Goal: Transaction & Acquisition: Purchase product/service

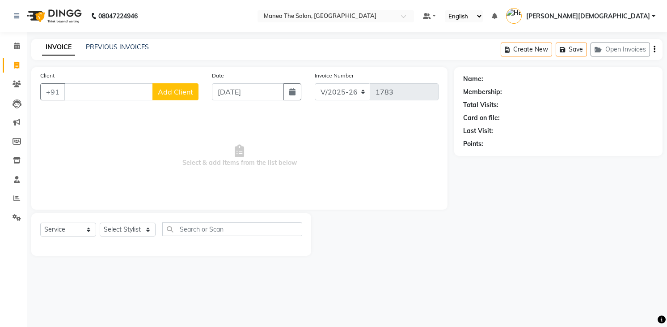
select select "5481"
select select "service"
click at [126, 44] on div "PREVIOUS INVOICES" at bounding box center [117, 46] width 63 height 9
click at [126, 44] on link "PREVIOUS INVOICES" at bounding box center [117, 47] width 63 height 8
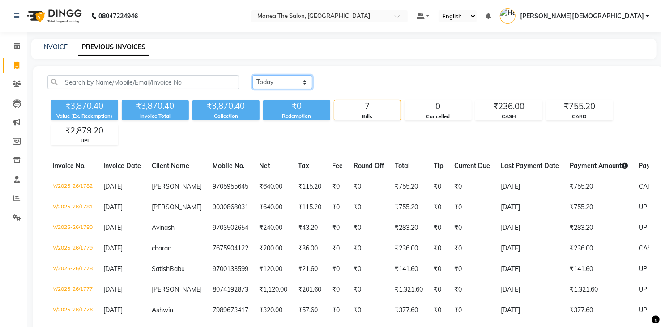
click at [279, 81] on select "[DATE] [DATE] Custom Range" at bounding box center [282, 82] width 60 height 14
click at [252, 75] on select "[DATE] [DATE] Custom Range" at bounding box center [282, 82] width 60 height 14
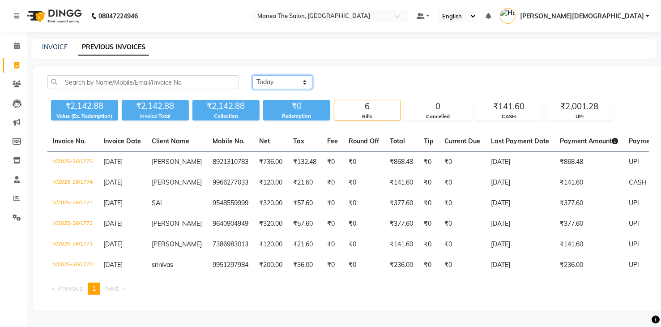
click at [291, 83] on select "[DATE] [DATE] Custom Range" at bounding box center [282, 82] width 60 height 14
select select "range"
click at [252, 75] on select "[DATE] [DATE] Custom Range" at bounding box center [282, 82] width 60 height 14
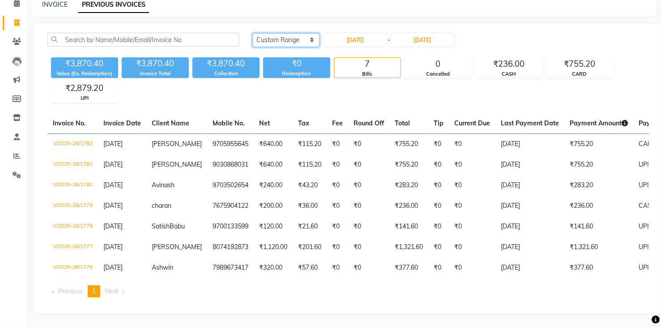
scroll to position [57, 0]
click at [118, 293] on span "Next page" at bounding box center [111, 291] width 13 height 8
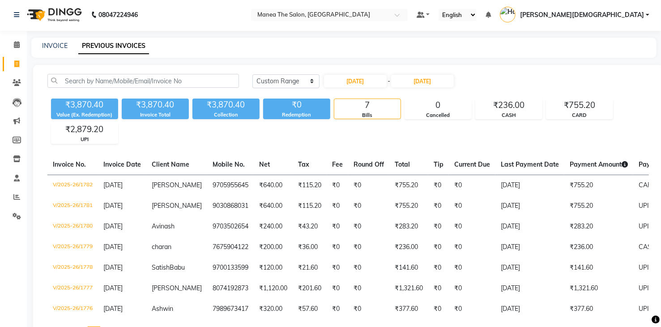
scroll to position [0, 0]
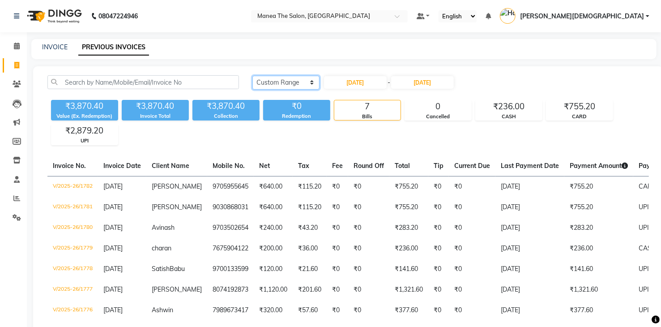
click at [308, 82] on select "[DATE] [DATE] Custom Range" at bounding box center [285, 83] width 67 height 14
click at [252, 76] on select "[DATE] [DATE] Custom Range" at bounding box center [285, 83] width 67 height 14
click at [380, 86] on input "[DATE]" at bounding box center [355, 82] width 63 height 13
select select "9"
select select "2025"
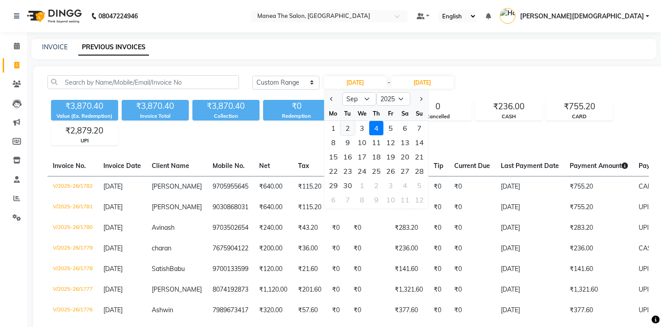
click at [349, 131] on div "2" at bounding box center [347, 128] width 14 height 14
type input "[DATE]"
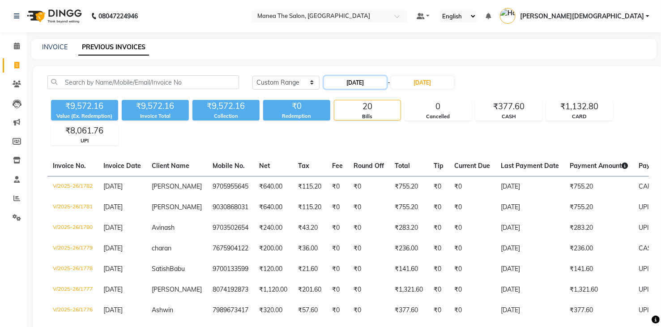
click at [373, 81] on input "[DATE]" at bounding box center [355, 82] width 63 height 13
select select "9"
select select "2025"
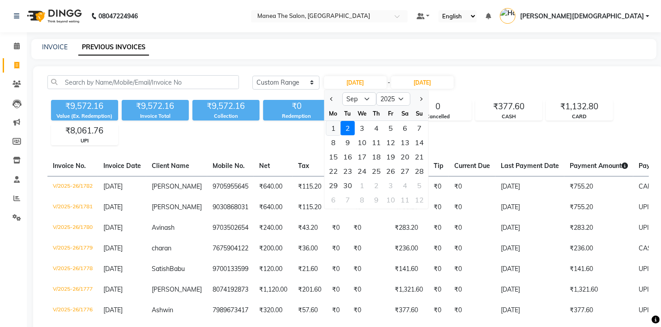
click at [331, 123] on div "1" at bounding box center [333, 128] width 14 height 14
type input "[DATE]"
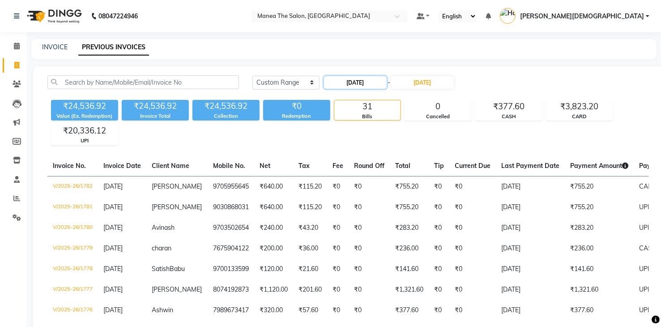
click at [347, 83] on input "[DATE]" at bounding box center [355, 82] width 63 height 13
select select "9"
select select "2025"
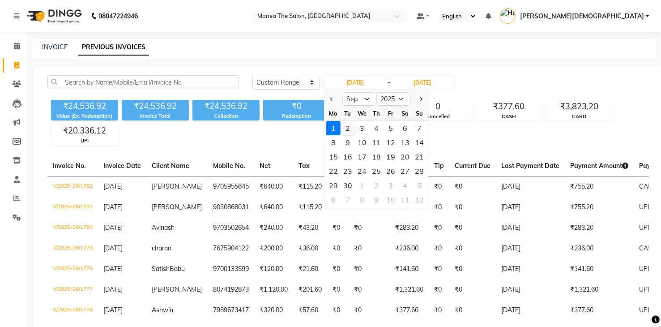
click at [351, 124] on div "2" at bounding box center [347, 128] width 14 height 14
type input "[DATE]"
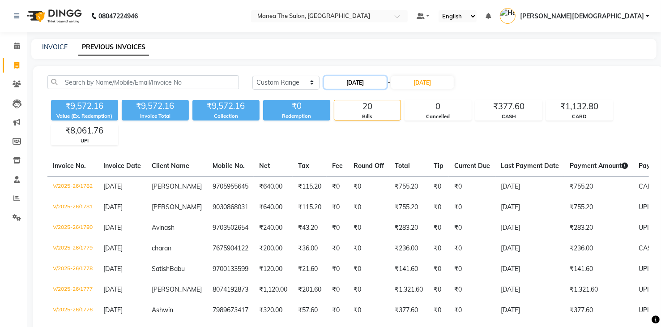
click at [364, 80] on input "[DATE]" at bounding box center [355, 82] width 63 height 13
select select "9"
select select "2025"
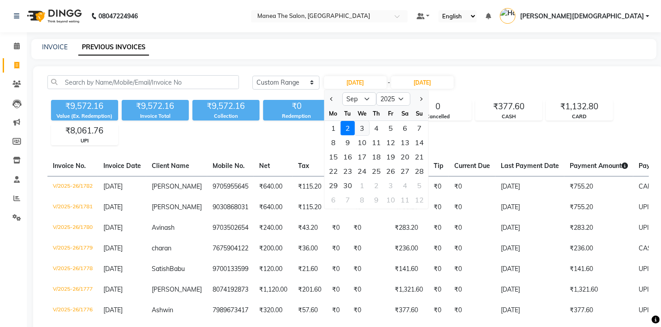
click at [362, 127] on div "3" at bounding box center [362, 128] width 14 height 14
type input "[DATE]"
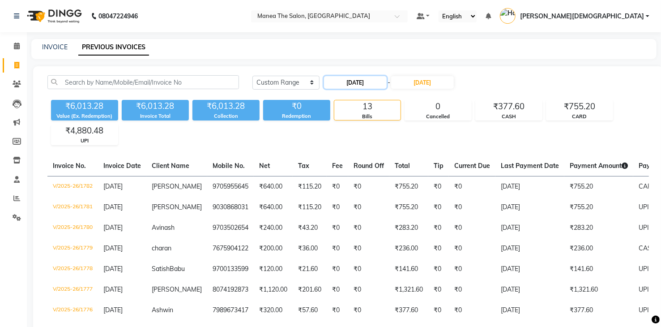
click at [375, 80] on input "[DATE]" at bounding box center [355, 82] width 63 height 13
select select "9"
select select "2025"
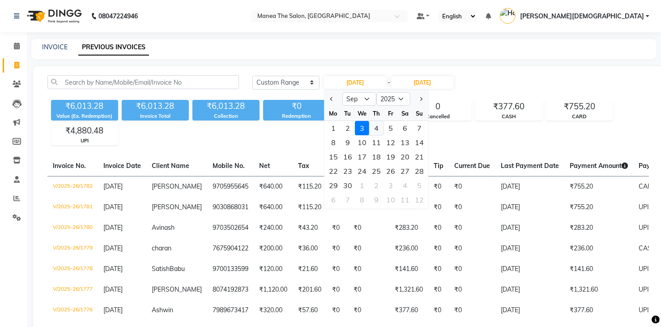
click at [372, 125] on div "4" at bounding box center [376, 128] width 14 height 14
type input "[DATE]"
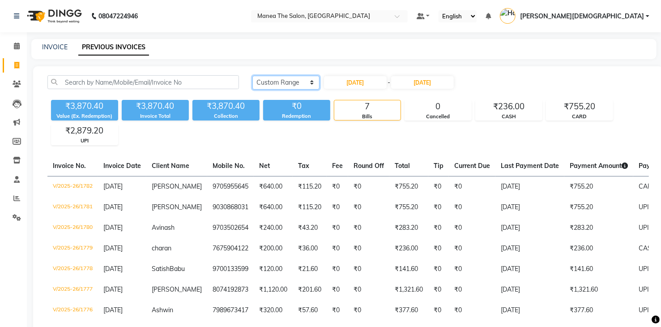
click at [297, 79] on select "[DATE] [DATE] Custom Range" at bounding box center [285, 83] width 67 height 14
select select "[DATE]"
click at [252, 76] on select "[DATE] [DATE] Custom Range" at bounding box center [285, 83] width 67 height 14
click at [68, 48] on div "INVOICE PREVIOUS INVOICES" at bounding box center [338, 46] width 614 height 9
click at [20, 41] on span at bounding box center [17, 46] width 16 height 10
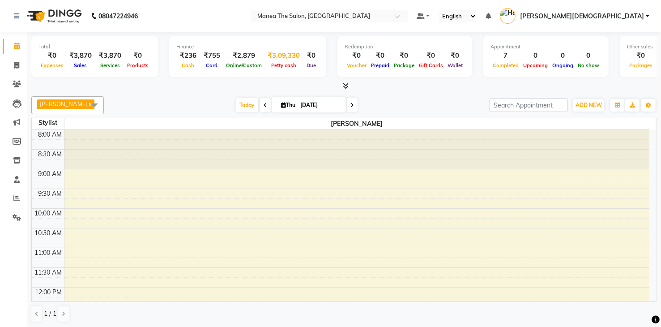
click at [289, 58] on div "₹3,09,330" at bounding box center [283, 56] width 39 height 10
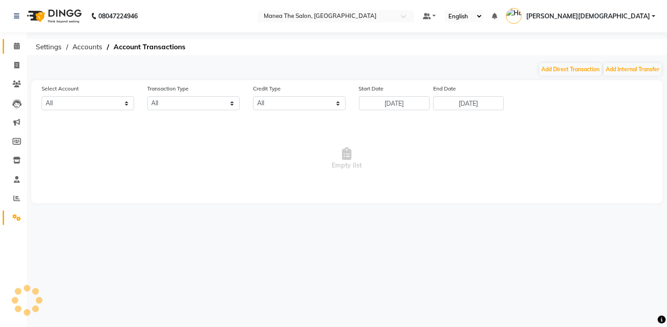
select select "4411"
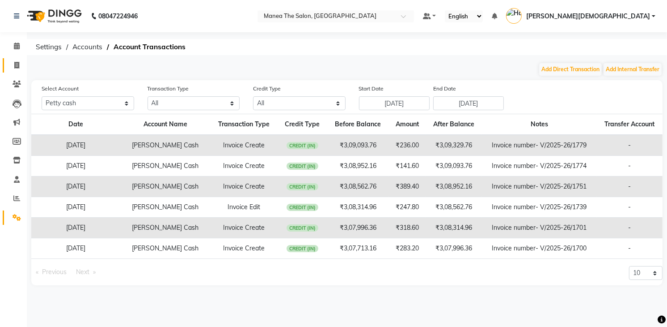
click at [14, 59] on link "Invoice" at bounding box center [13, 65] width 21 height 15
select select "service"
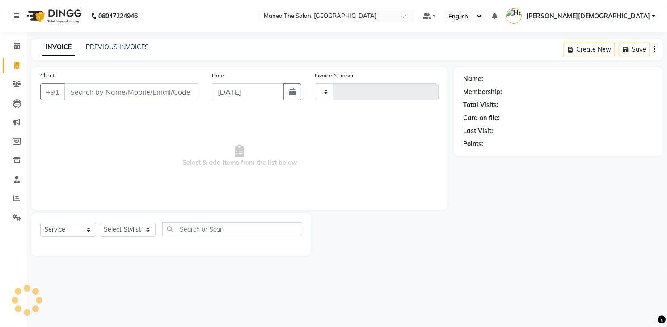
type input "1783"
select select "5481"
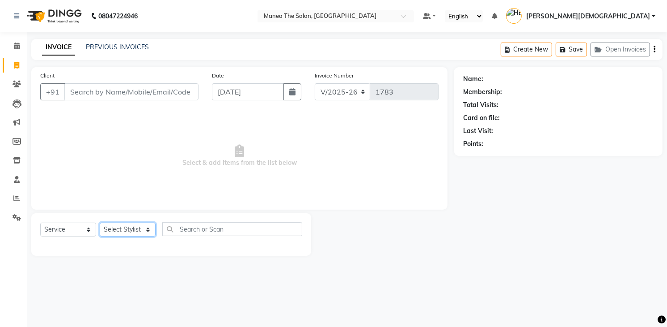
click at [140, 231] on select "Select Stylist [PERSON_NAME] Renuka [PERSON_NAME] [PERSON_NAME] [PERSON_NAME]" at bounding box center [128, 229] width 56 height 14
select select "86556"
click at [100, 222] on select "Select Stylist [PERSON_NAME] Renuka [PERSON_NAME] [PERSON_NAME] [PERSON_NAME]" at bounding box center [128, 229] width 56 height 14
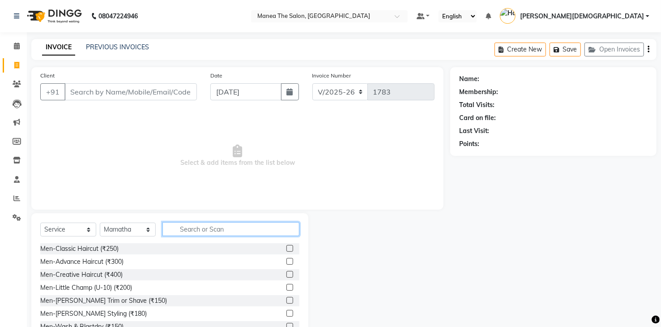
click at [206, 233] on input "text" at bounding box center [230, 229] width 137 height 14
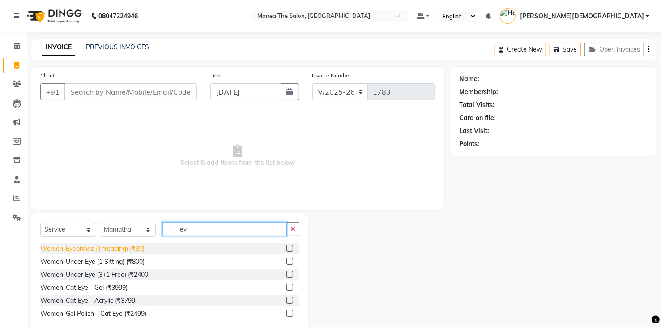
type input "ey"
click at [126, 244] on div "Women-Eyebrows (Threading) (₹80)" at bounding box center [92, 248] width 104 height 9
checkbox input "false"
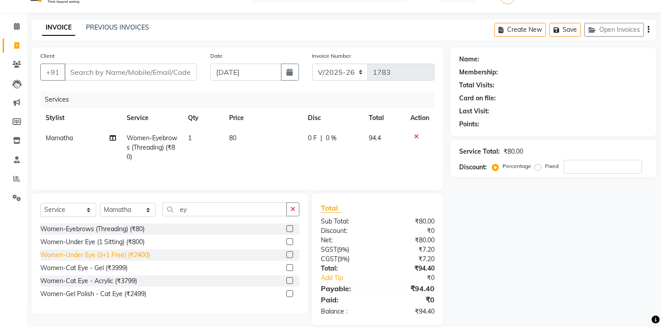
scroll to position [31, 0]
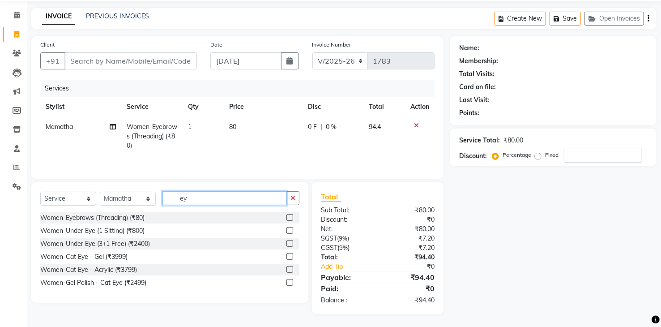
click at [198, 195] on input "ey" at bounding box center [224, 198] width 124 height 14
type input "e"
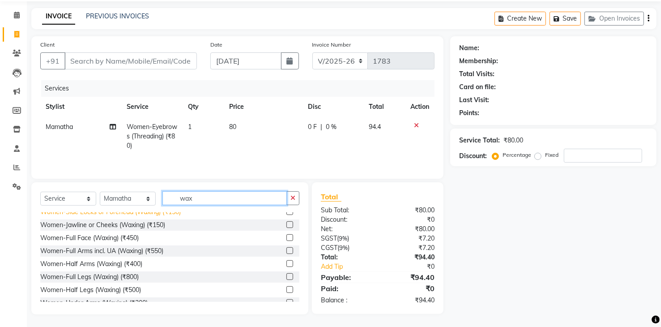
scroll to position [89, 0]
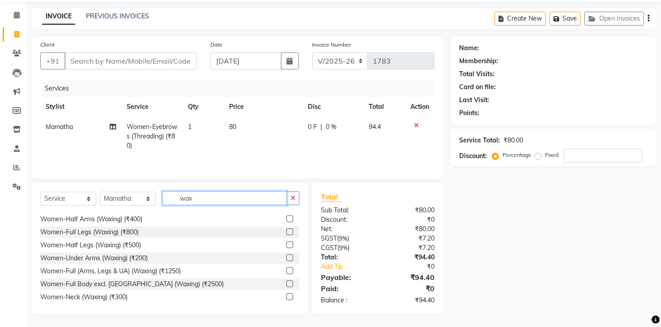
type input "wax"
click at [142, 227] on div "Women-Full Legs (Waxing) (₹800)" at bounding box center [169, 231] width 259 height 11
click at [64, 126] on span "Mamatha" at bounding box center [59, 127] width 27 height 8
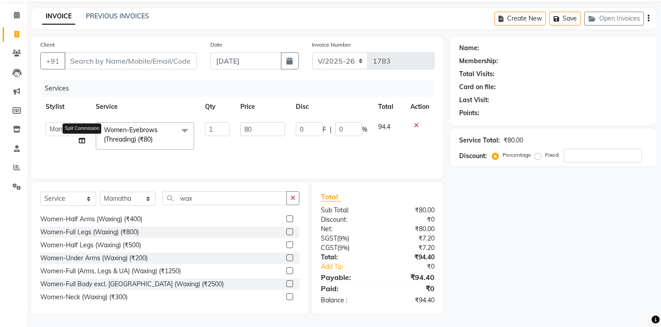
click at [81, 138] on icon at bounding box center [82, 140] width 6 height 6
select select "86556"
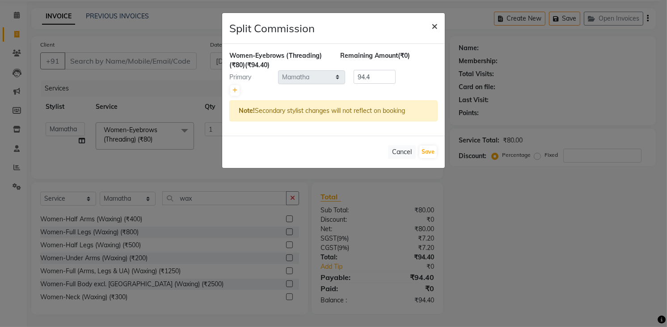
click at [432, 29] on span "×" at bounding box center [435, 25] width 6 height 13
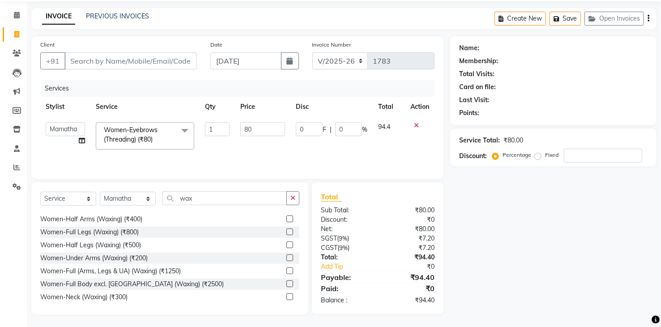
click at [416, 125] on icon at bounding box center [416, 125] width 5 height 6
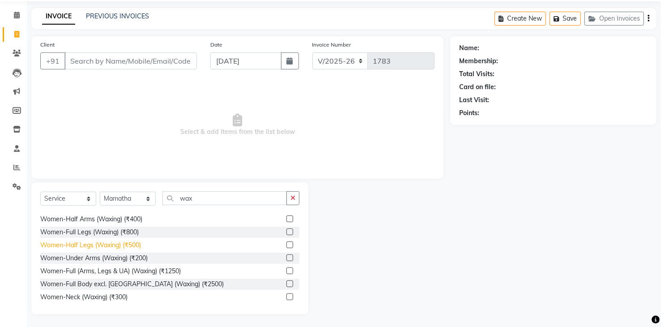
click at [126, 246] on div "Women-Half Legs (Waxing) (₹500)" at bounding box center [90, 244] width 101 height 9
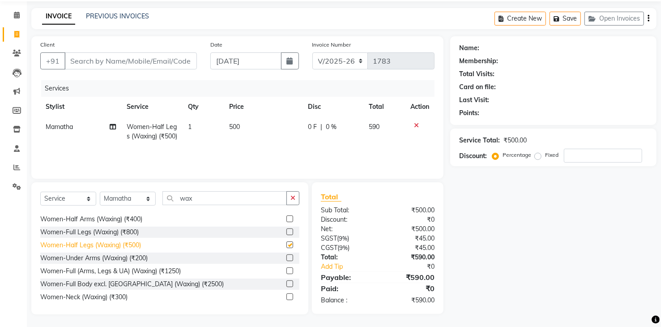
checkbox input "false"
click at [84, 256] on div "Women-Under Arms (Waxing) (₹200)" at bounding box center [93, 257] width 107 height 9
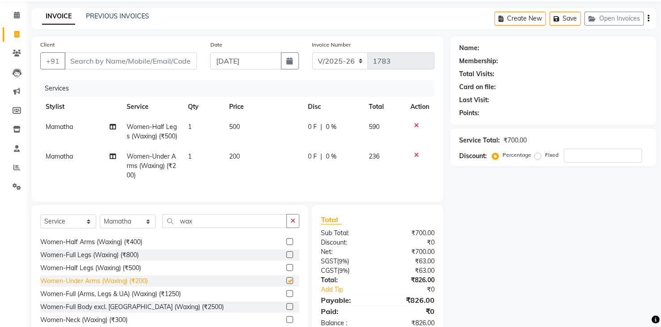
checkbox input "false"
click at [91, 264] on div "Women-Chin or Ears (Waxing) (₹100) Women-Nostrils (Waxing) (₹300) Women-Nose or…" at bounding box center [169, 279] width 259 height 89
click at [92, 259] on div "Women-Full Legs (Waxing) (₹800)" at bounding box center [89, 254] width 98 height 9
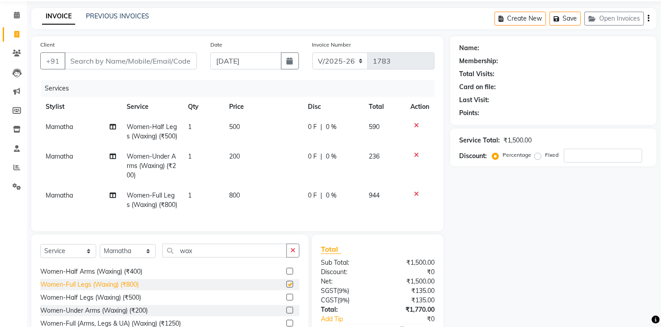
checkbox input "false"
click at [113, 258] on select "Select Stylist [PERSON_NAME] Renuka [PERSON_NAME] [PERSON_NAME] [PERSON_NAME]" at bounding box center [128, 251] width 56 height 14
select select "77921"
click at [100, 258] on select "Select Stylist [PERSON_NAME] Renuka [PERSON_NAME] [PERSON_NAME] [PERSON_NAME]" at bounding box center [128, 251] width 56 height 14
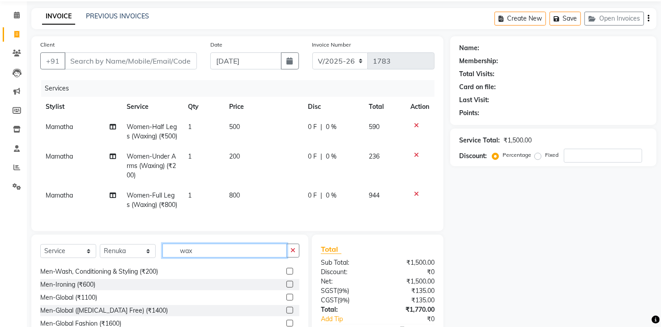
click at [204, 257] on input "wax" at bounding box center [224, 250] width 124 height 14
type input "w"
click at [416, 197] on icon at bounding box center [416, 194] width 5 height 6
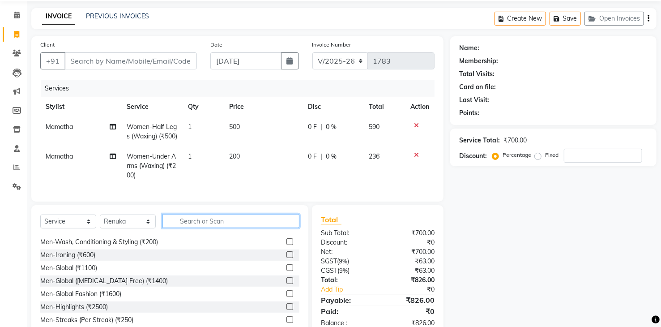
click at [187, 228] on input "text" at bounding box center [230, 221] width 137 height 14
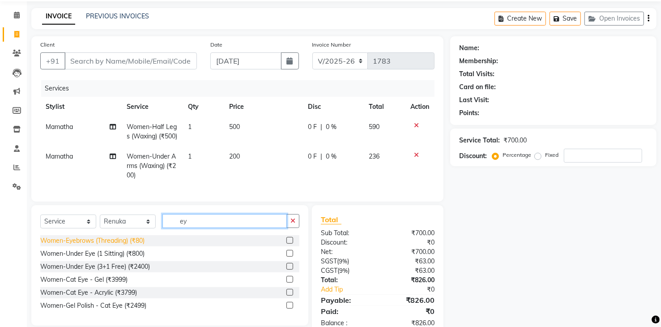
type input "ey"
click at [133, 245] on div "Women-Eyebrows (Threading) (₹80)" at bounding box center [92, 240] width 104 height 9
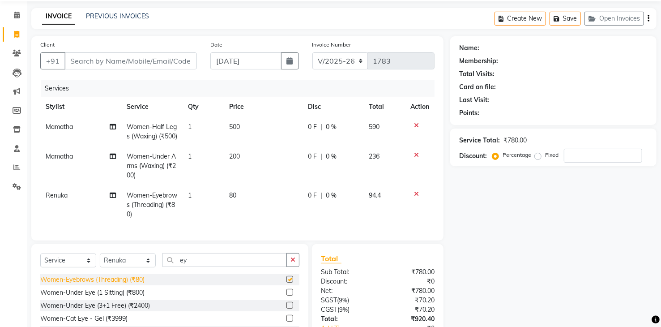
checkbox input "false"
click at [234, 199] on span "80" at bounding box center [232, 195] width 7 height 8
select select "77921"
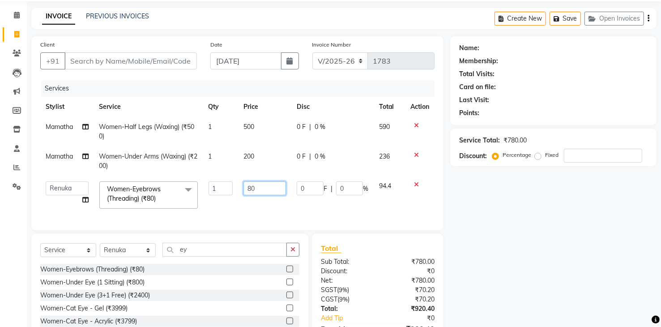
click at [257, 185] on input "80" at bounding box center [264, 188] width 42 height 14
type input "8"
type input "60"
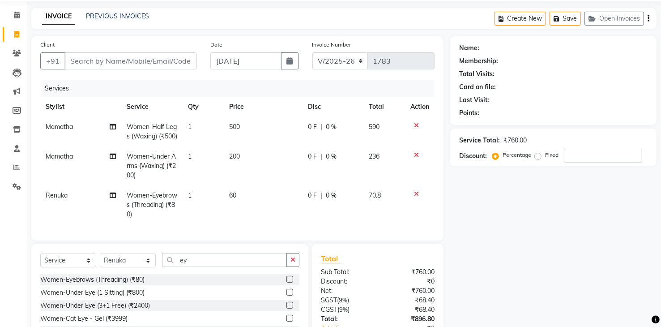
click at [340, 206] on td "0 F | 0 %" at bounding box center [332, 204] width 61 height 39
select select "77921"
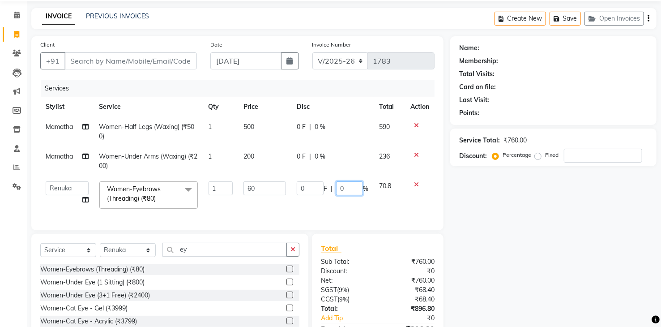
click at [345, 188] on input "0" at bounding box center [349, 188] width 27 height 14
type input "15"
click at [473, 217] on div "Name: Membership: Total Visits: Card on file: Last Visit: Points: Service Total…" at bounding box center [556, 200] width 213 height 329
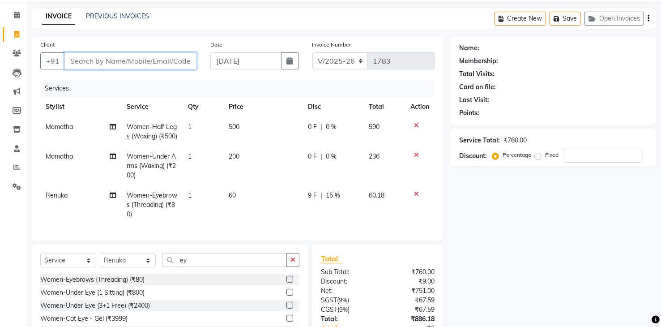
click at [95, 59] on input "Client" at bounding box center [130, 60] width 132 height 17
click at [415, 158] on icon at bounding box center [416, 155] width 5 height 6
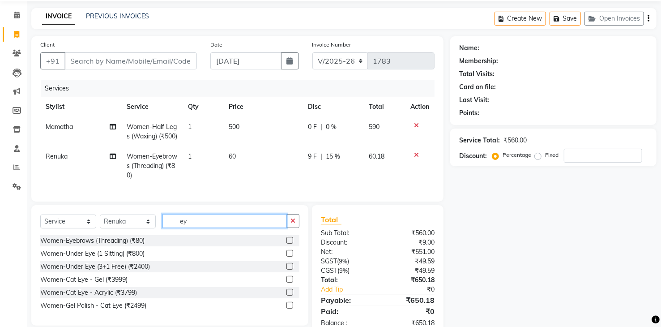
click at [212, 228] on input "ey" at bounding box center [224, 221] width 124 height 14
type input "e"
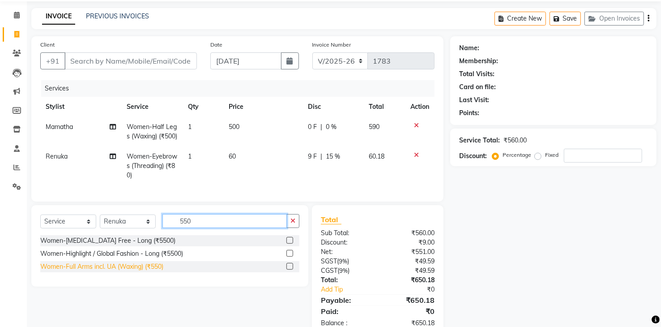
type input "550"
click at [106, 271] on div "Women-Full Arms incl. UA (Waxing) (₹550)" at bounding box center [101, 266] width 123 height 9
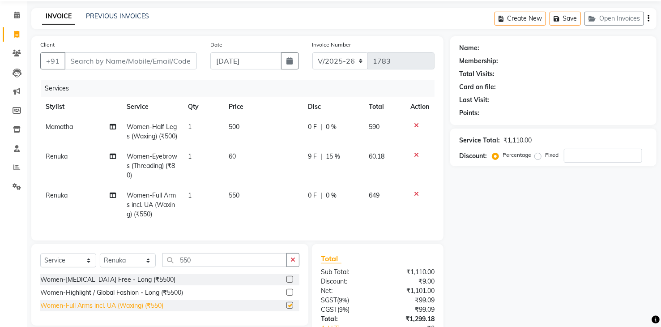
checkbox input "false"
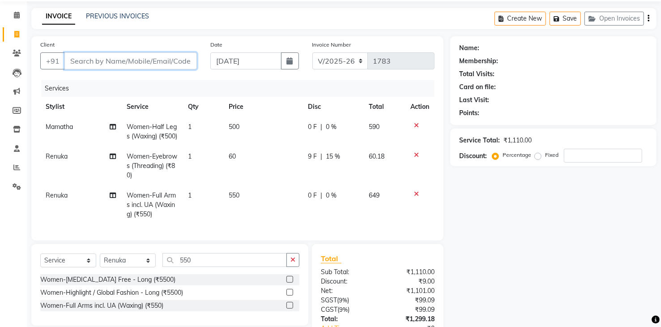
click at [87, 61] on input "Client" at bounding box center [130, 60] width 132 height 17
type input "8"
type input "0"
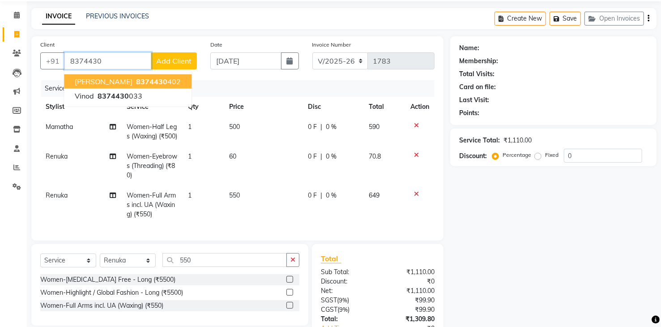
click at [134, 83] on ngb-highlight "8374430 402" at bounding box center [157, 81] width 47 height 9
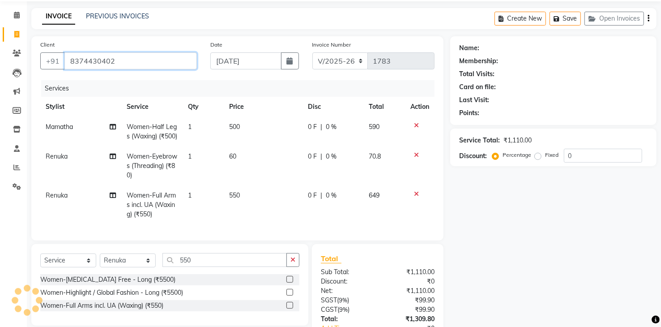
type input "8374430402"
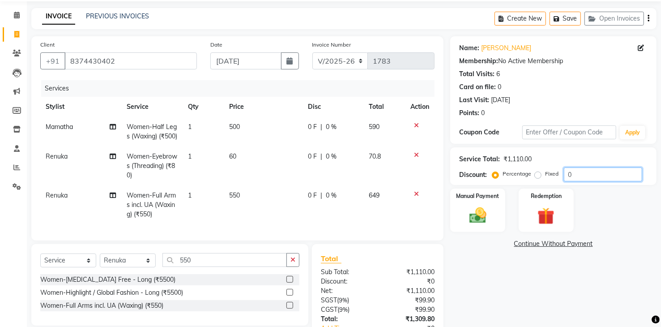
click at [590, 171] on input "0" at bounding box center [603, 174] width 78 height 14
click at [332, 127] on span "0 %" at bounding box center [331, 126] width 11 height 9
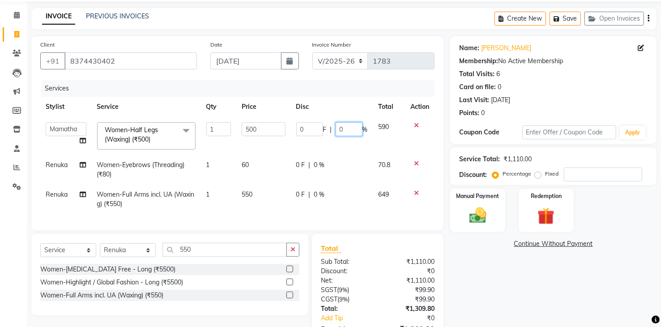
click at [351, 130] on input "0" at bounding box center [348, 129] width 27 height 14
type input "15"
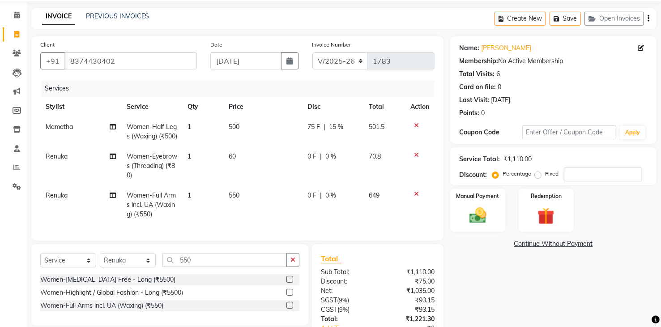
click at [316, 161] on div "0 F | 0 %" at bounding box center [332, 156] width 51 height 9
select select "77921"
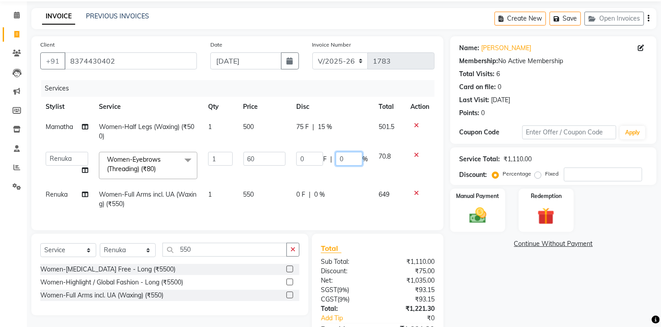
click at [348, 158] on input "0" at bounding box center [348, 159] width 27 height 14
type input "20"
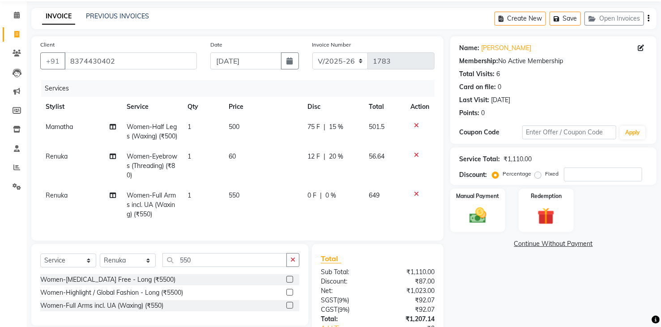
click at [315, 194] on td "0 F | 0 %" at bounding box center [333, 204] width 62 height 39
select select "77921"
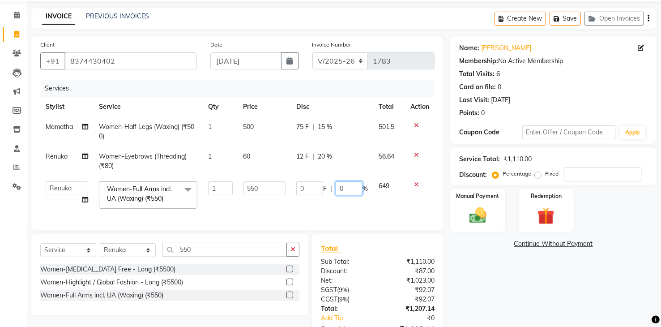
click at [347, 188] on input "0" at bounding box center [348, 188] width 27 height 14
type input "20"
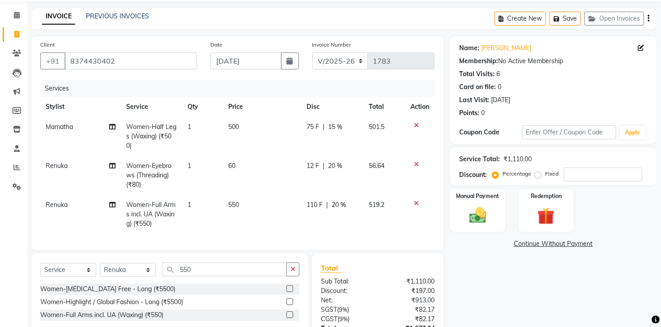
click at [572, 290] on div "Name: [PERSON_NAME] Membership: No Active Membership Total Visits: 6 Card on fi…" at bounding box center [556, 210] width 213 height 348
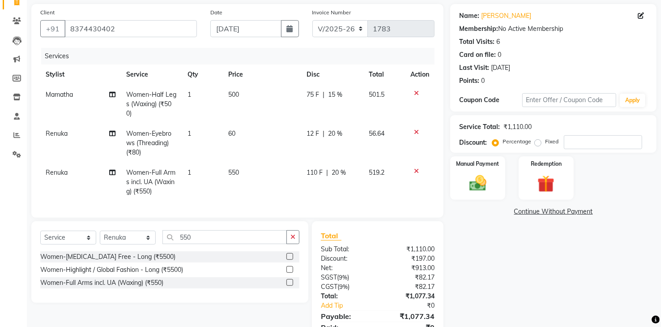
scroll to position [109, 0]
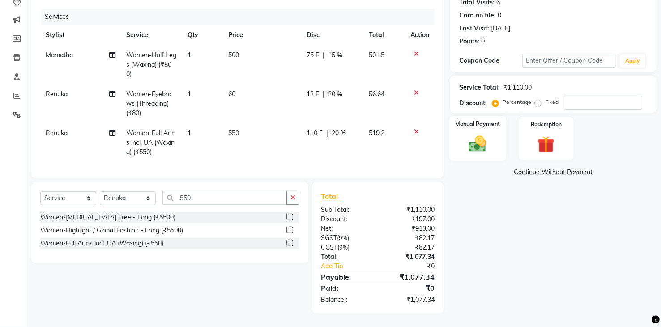
click at [482, 136] on img at bounding box center [477, 144] width 29 height 21
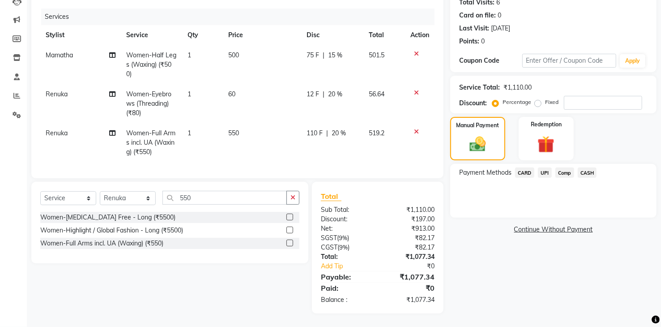
click at [339, 51] on span "15 %" at bounding box center [335, 55] width 14 height 9
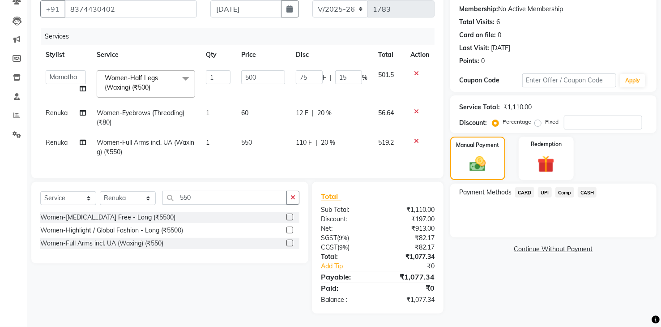
scroll to position [89, 0]
click at [347, 71] on input "15" at bounding box center [348, 77] width 27 height 14
type input "1"
type input "20"
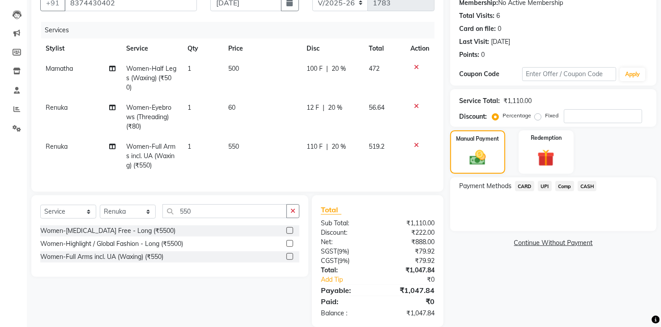
click at [326, 108] on div "12 F | 20 %" at bounding box center [332, 107] width 51 height 9
select select "77921"
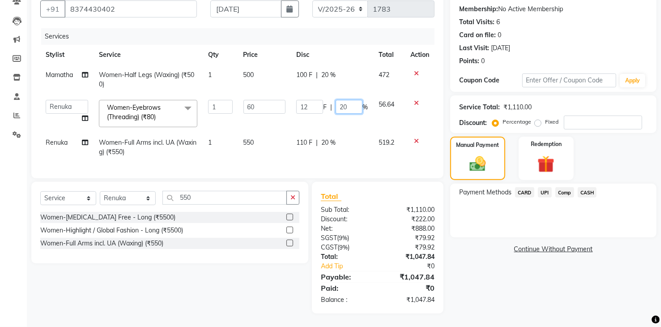
click at [349, 101] on input "20" at bounding box center [348, 107] width 27 height 14
type input "2"
type input "15"
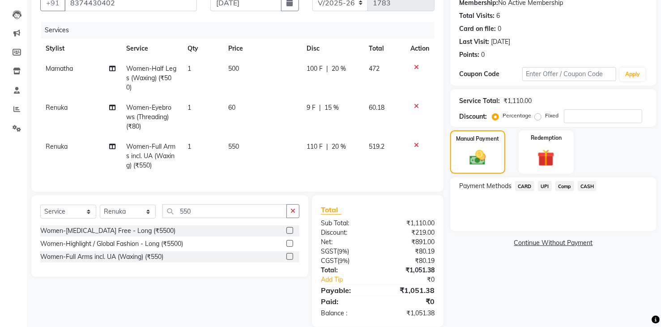
click at [471, 243] on link "Continue Without Payment" at bounding box center [553, 242] width 203 height 9
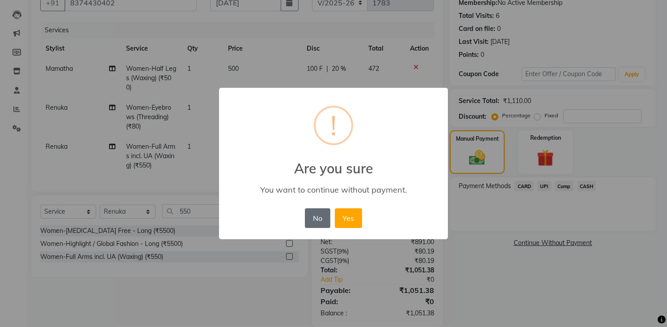
click at [324, 213] on button "No" at bounding box center [317, 218] width 25 height 20
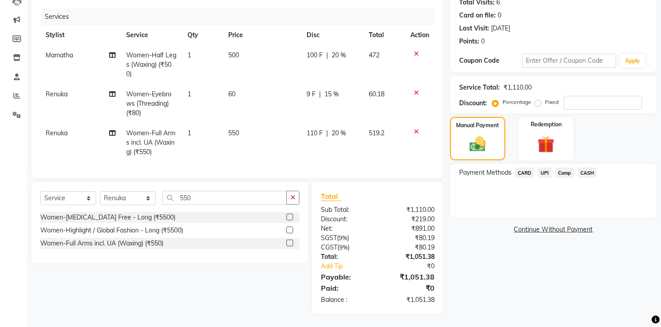
scroll to position [19, 0]
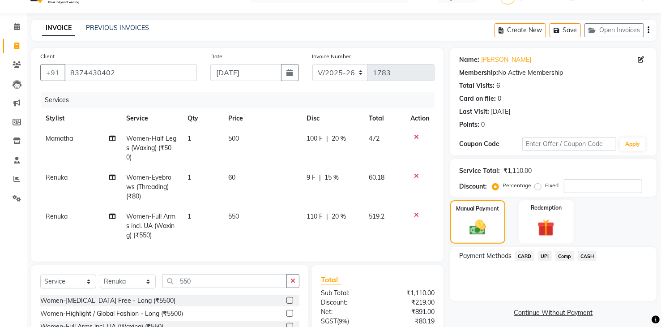
click at [540, 256] on span "UPI" at bounding box center [545, 255] width 14 height 10
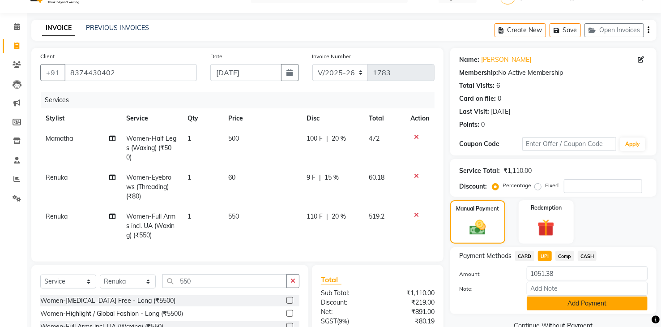
click at [556, 303] on button "Add Payment" at bounding box center [586, 303] width 121 height 14
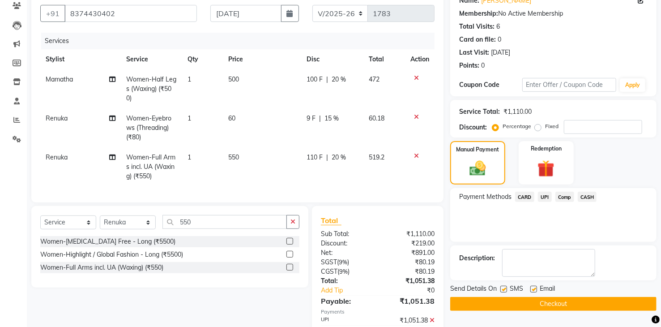
scroll to position [127, 0]
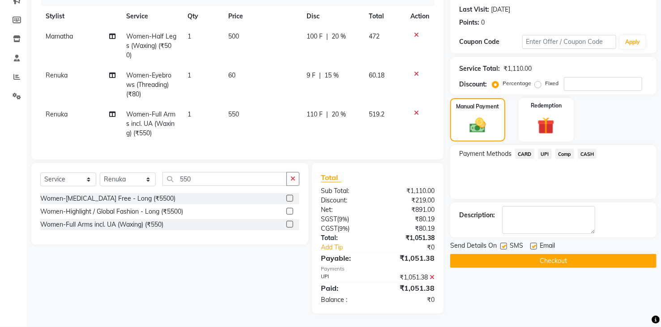
click at [543, 258] on button "Checkout" at bounding box center [553, 261] width 206 height 14
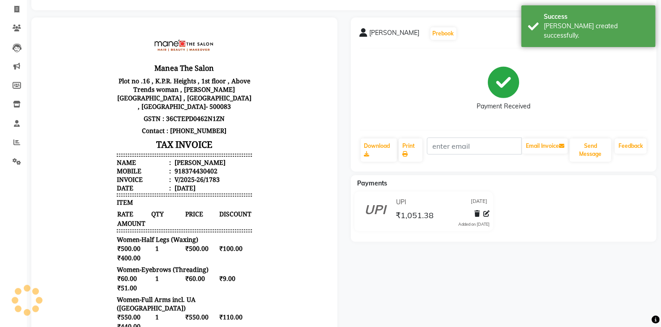
scroll to position [178, 0]
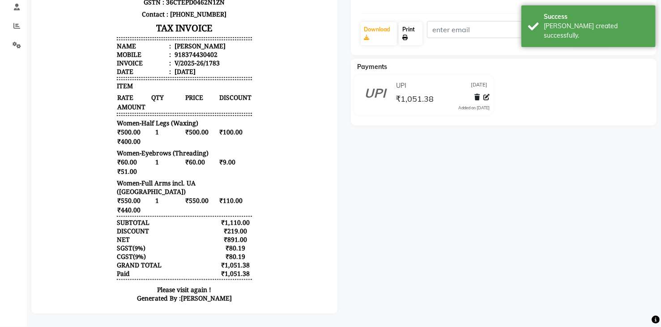
click at [416, 27] on link "Print" at bounding box center [411, 33] width 24 height 23
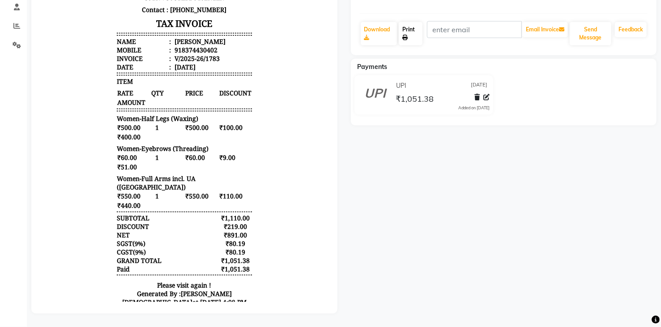
scroll to position [7, 0]
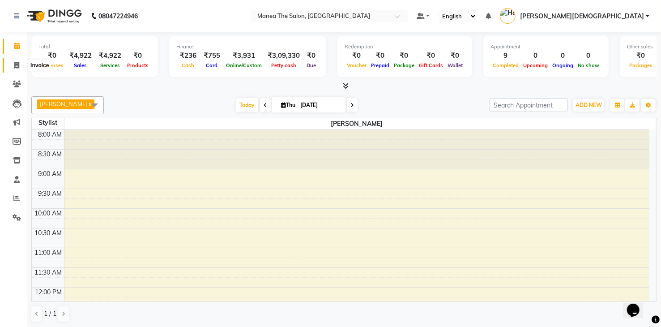
click at [17, 62] on icon at bounding box center [16, 65] width 5 height 7
select select "service"
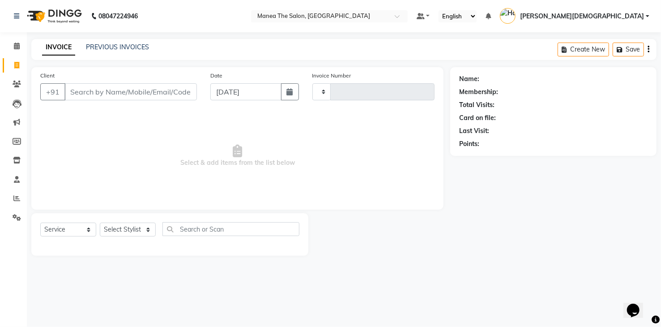
type input "1784"
select select "5481"
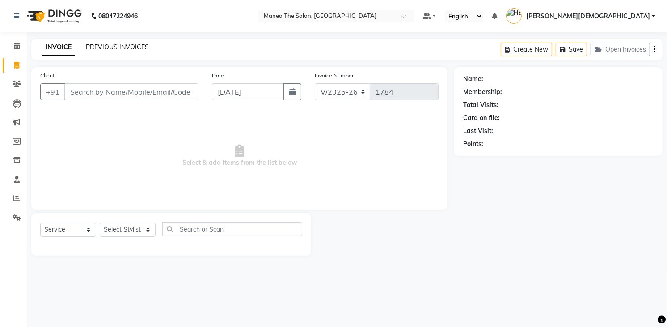
click at [103, 45] on link "PREVIOUS INVOICES" at bounding box center [117, 47] width 63 height 8
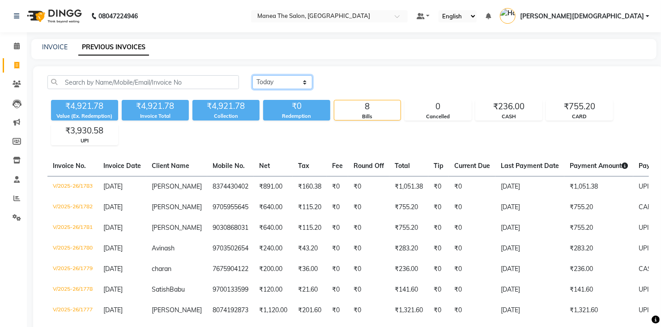
click at [291, 85] on select "[DATE] [DATE] Custom Range" at bounding box center [282, 82] width 60 height 14
click at [252, 75] on select "[DATE] [DATE] Custom Range" at bounding box center [282, 82] width 60 height 14
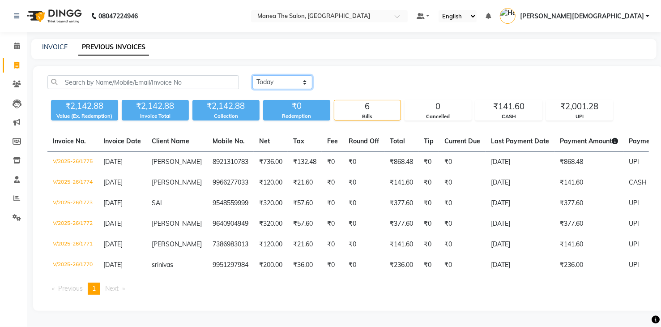
click at [302, 82] on select "[DATE] [DATE] Custom Range" at bounding box center [282, 82] width 60 height 14
select select "range"
click at [252, 75] on select "[DATE] [DATE] Custom Range" at bounding box center [282, 82] width 60 height 14
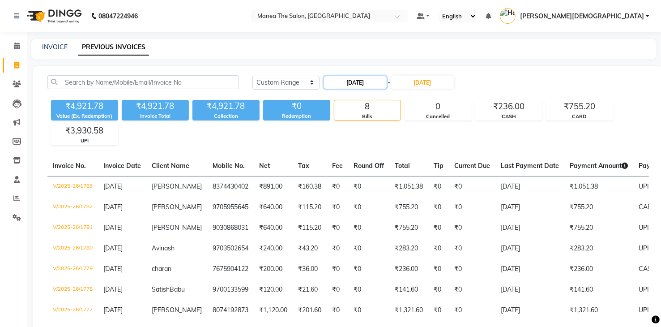
click at [355, 81] on input "[DATE]" at bounding box center [355, 82] width 63 height 13
select select "9"
select select "2025"
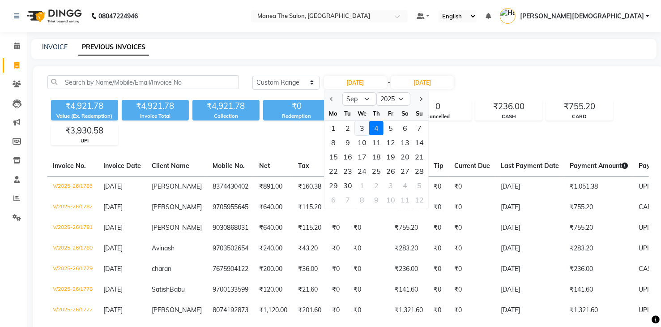
click at [361, 127] on div "3" at bounding box center [362, 128] width 14 height 14
type input "[DATE]"
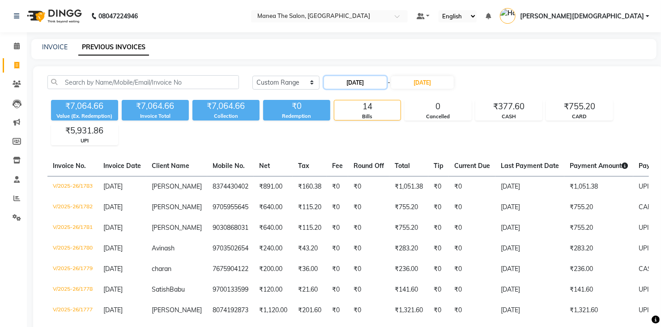
click at [349, 83] on input "[DATE]" at bounding box center [355, 82] width 63 height 13
select select "9"
select select "2025"
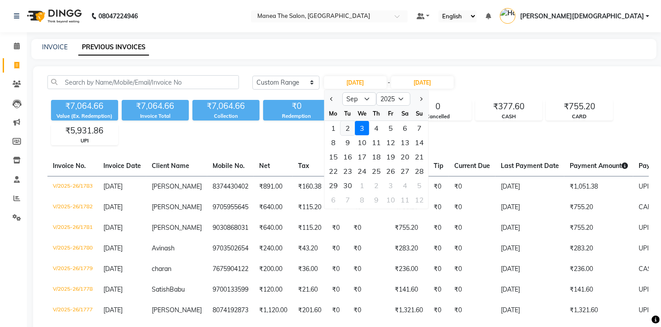
click at [348, 127] on div "2" at bounding box center [347, 128] width 14 height 14
type input "[DATE]"
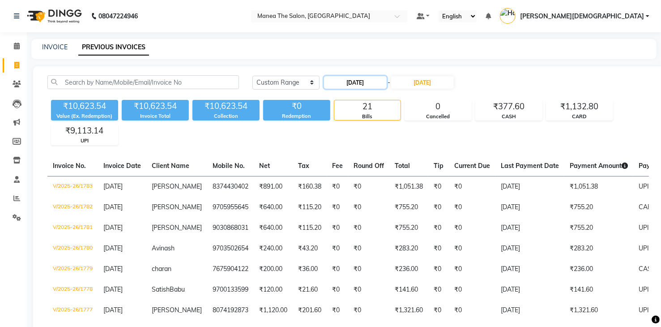
click at [347, 82] on input "[DATE]" at bounding box center [355, 82] width 63 height 13
select select "9"
select select "2025"
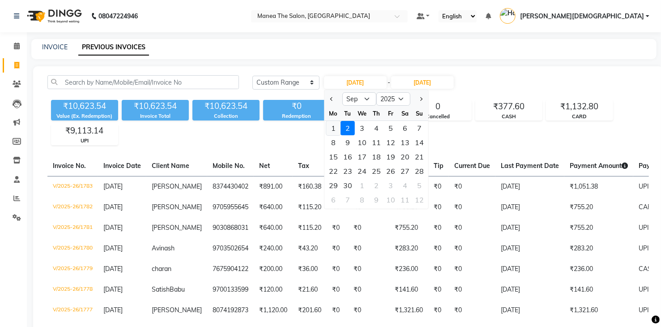
click at [331, 126] on div "1" at bounding box center [333, 128] width 14 height 14
type input "[DATE]"
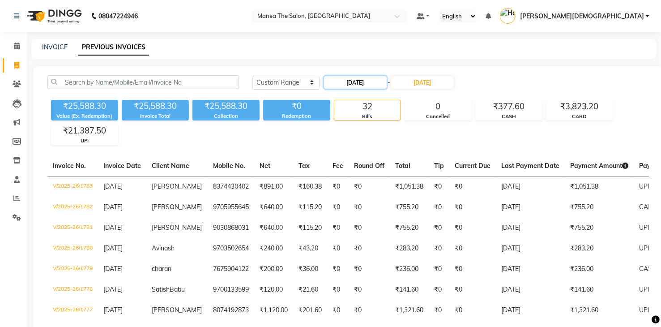
click at [344, 84] on input "[DATE]" at bounding box center [355, 82] width 63 height 13
select select "9"
select select "2025"
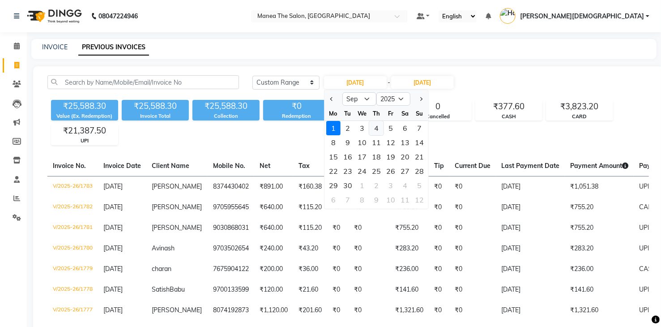
click at [378, 128] on div "4" at bounding box center [376, 128] width 14 height 14
type input "[DATE]"
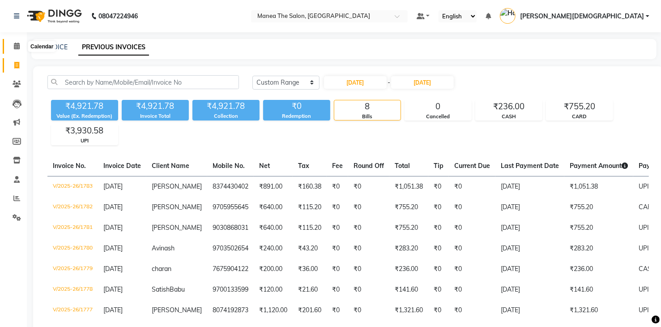
click at [20, 47] on span at bounding box center [17, 46] width 16 height 10
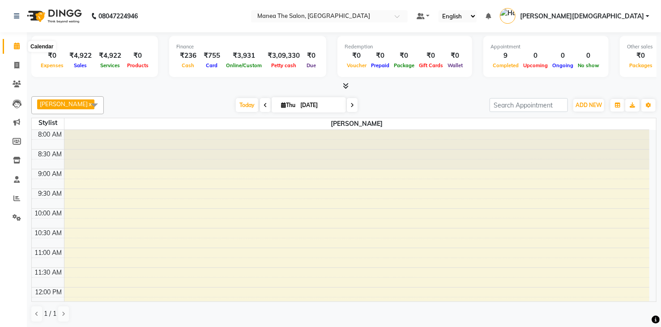
click at [19, 47] on span at bounding box center [17, 46] width 16 height 10
click at [12, 65] on span at bounding box center [17, 65] width 16 height 10
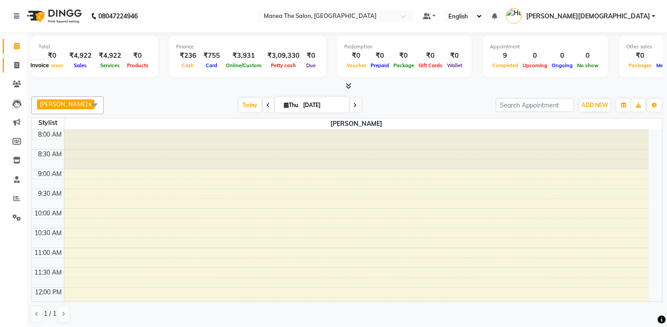
select select "5481"
select select "service"
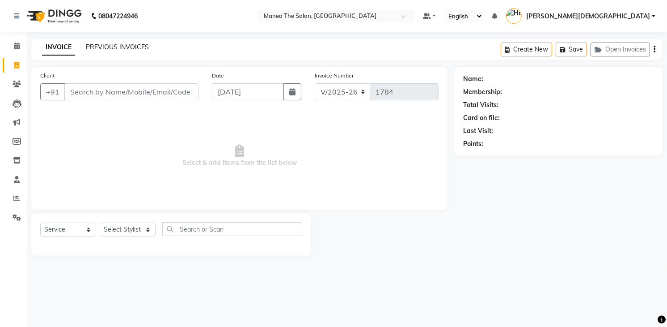
click at [133, 45] on link "PREVIOUS INVOICES" at bounding box center [117, 47] width 63 height 8
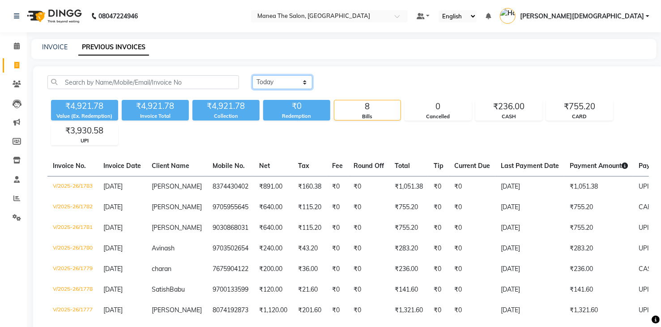
click at [272, 80] on select "[DATE] [DATE] Custom Range" at bounding box center [282, 82] width 60 height 14
click at [252, 75] on select "[DATE] [DATE] Custom Range" at bounding box center [282, 82] width 60 height 14
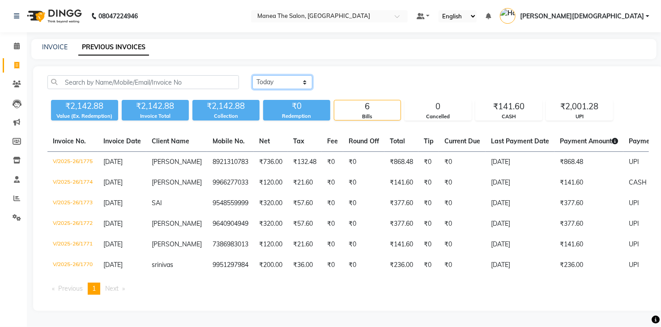
click at [285, 81] on select "[DATE] [DATE] Custom Range" at bounding box center [282, 82] width 60 height 14
select select "range"
click at [252, 75] on select "[DATE] [DATE] Custom Range" at bounding box center [282, 82] width 60 height 14
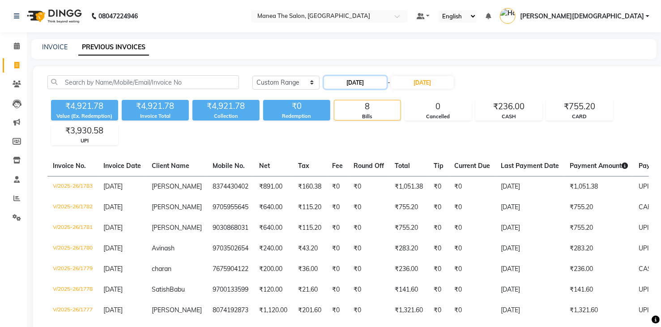
click at [367, 81] on input "[DATE]" at bounding box center [355, 82] width 63 height 13
select select "9"
select select "2025"
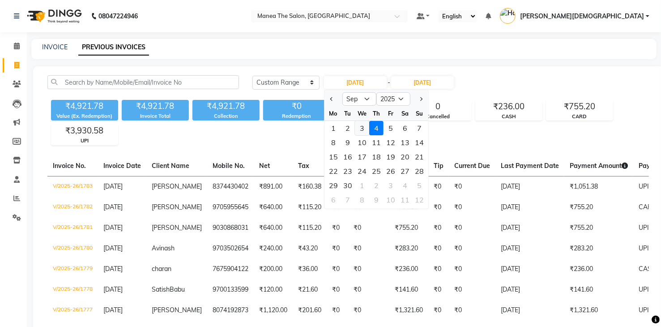
click at [363, 128] on div "3" at bounding box center [362, 128] width 14 height 14
type input "[DATE]"
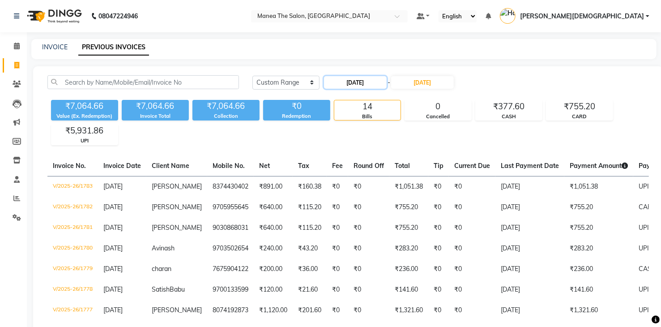
click at [351, 79] on input "[DATE]" at bounding box center [355, 82] width 63 height 13
select select "9"
select select "2025"
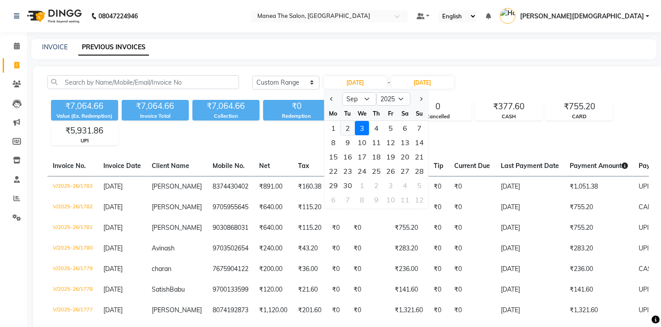
click at [350, 127] on div "2" at bounding box center [347, 128] width 14 height 14
type input "[DATE]"
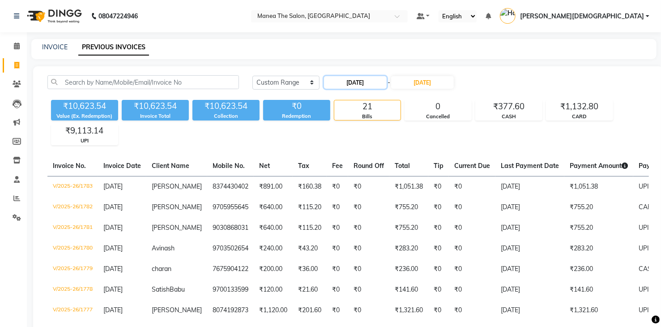
click at [348, 81] on input "[DATE]" at bounding box center [355, 82] width 63 height 13
select select "9"
select select "2025"
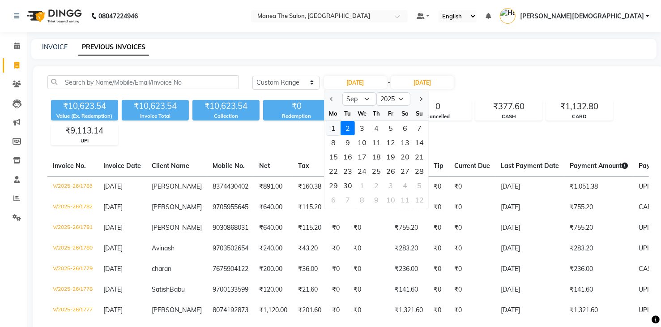
click at [336, 125] on div "1" at bounding box center [333, 128] width 14 height 14
type input "[DATE]"
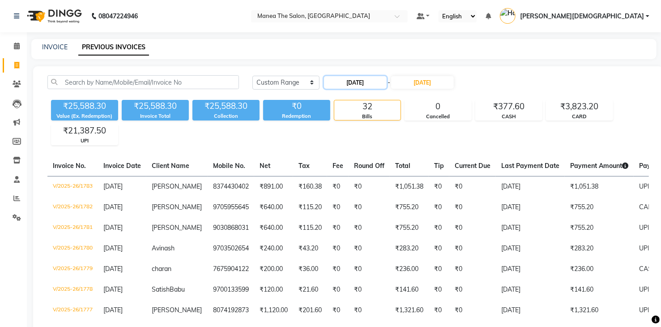
click at [348, 80] on input "[DATE]" at bounding box center [355, 82] width 63 height 13
select select "9"
select select "2025"
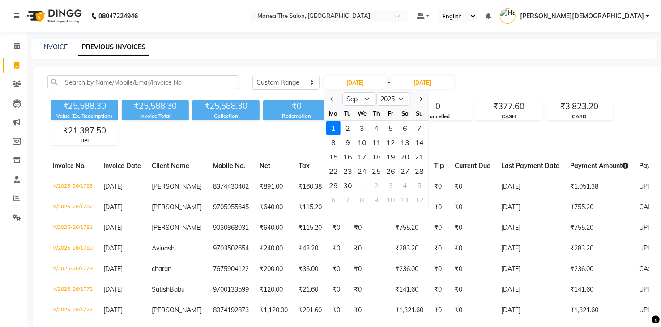
click at [336, 128] on div "1" at bounding box center [333, 128] width 14 height 14
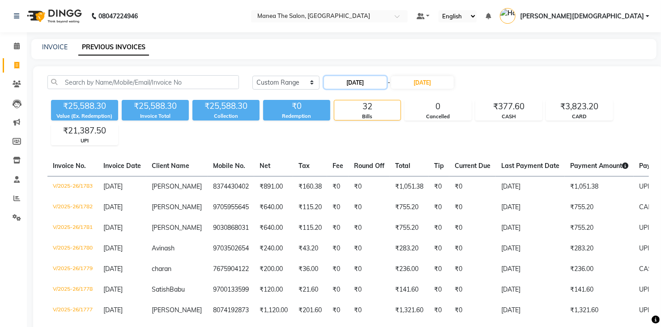
click at [346, 81] on input "[DATE]" at bounding box center [355, 82] width 63 height 13
select select "9"
select select "2025"
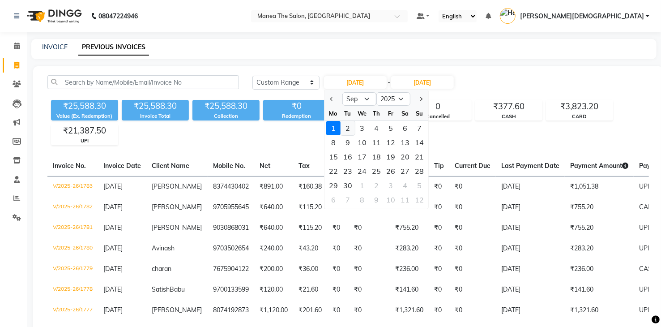
click at [346, 128] on div "2" at bounding box center [347, 128] width 14 height 14
type input "[DATE]"
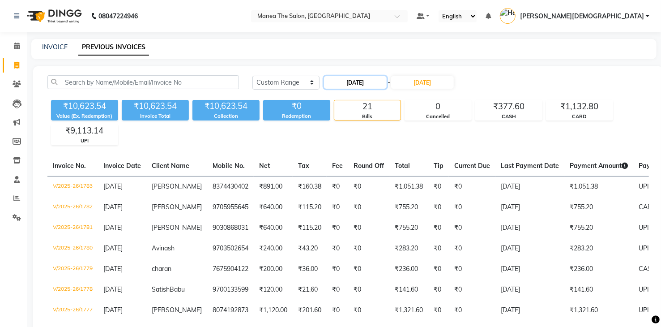
click at [357, 78] on input "[DATE]" at bounding box center [355, 82] width 63 height 13
select select "9"
select select "2025"
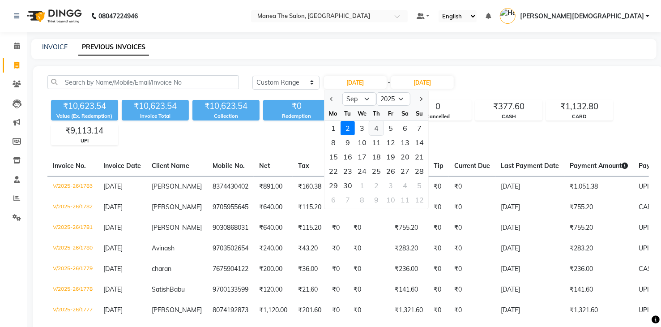
click at [374, 127] on div "4" at bounding box center [376, 128] width 14 height 14
type input "[DATE]"
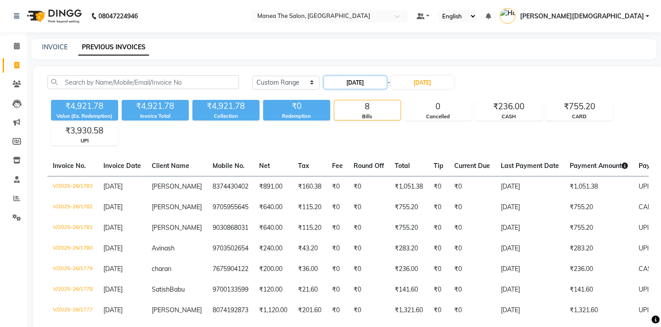
click at [346, 80] on input "[DATE]" at bounding box center [355, 82] width 63 height 13
select select "9"
select select "2025"
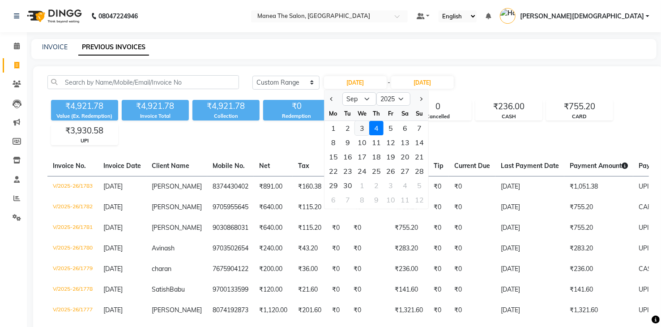
click at [362, 127] on div "3" at bounding box center [362, 128] width 14 height 14
type input "[DATE]"
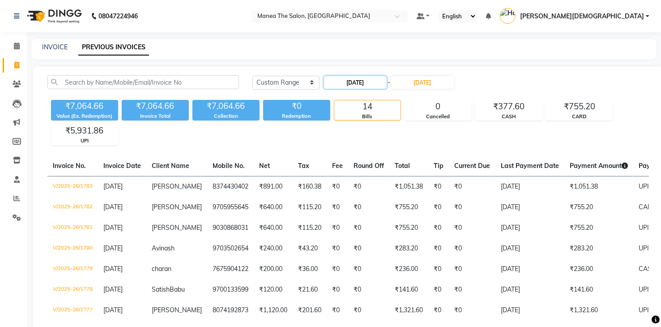
click at [349, 83] on input "[DATE]" at bounding box center [355, 82] width 63 height 13
select select "9"
select select "2025"
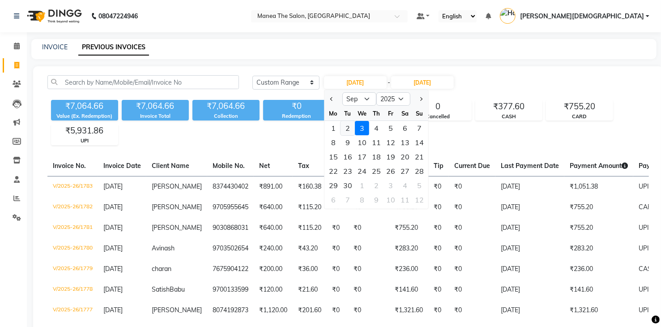
click at [349, 129] on div "2" at bounding box center [347, 128] width 14 height 14
type input "[DATE]"
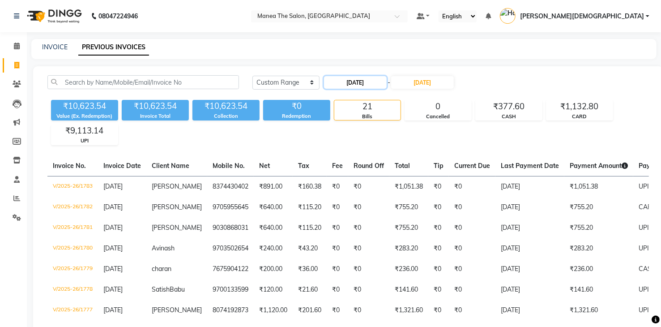
click at [347, 79] on input "[DATE]" at bounding box center [355, 82] width 63 height 13
select select "9"
select select "2025"
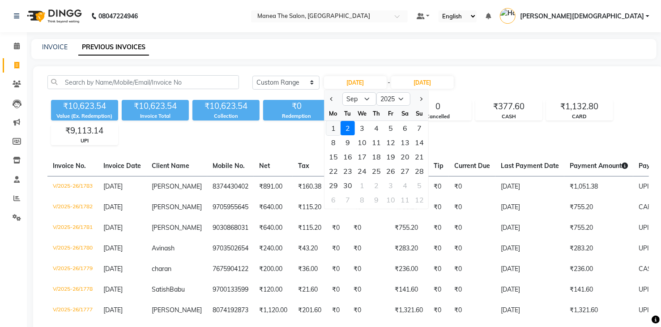
click at [334, 127] on div "1" at bounding box center [333, 128] width 14 height 14
type input "[DATE]"
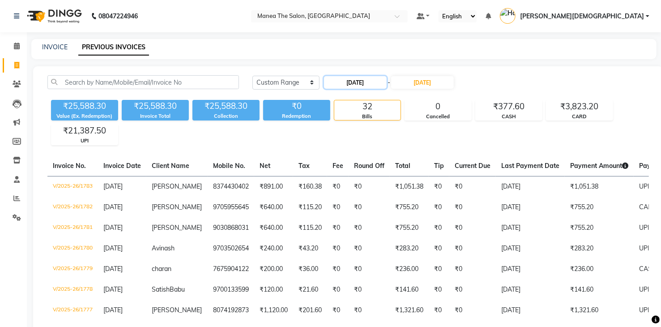
click at [347, 82] on input "[DATE]" at bounding box center [355, 82] width 63 height 13
select select "9"
select select "2025"
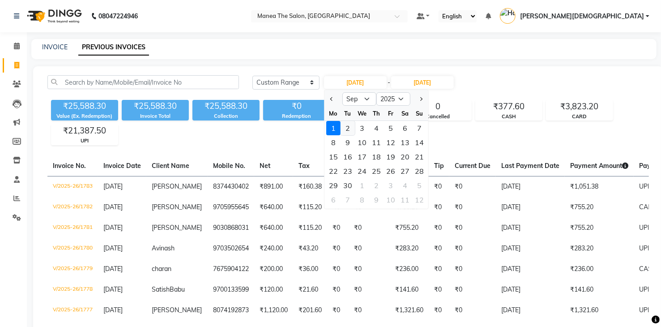
click at [351, 129] on div "2" at bounding box center [347, 128] width 14 height 14
type input "[DATE]"
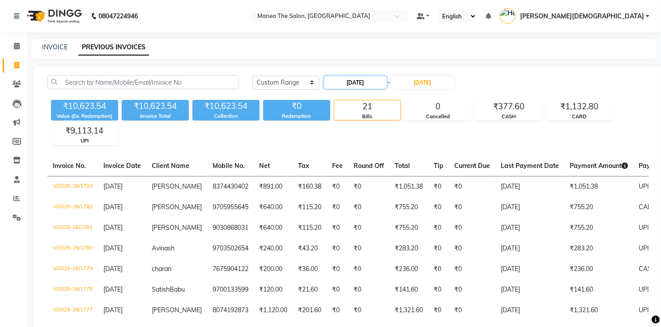
click at [346, 85] on input "[DATE]" at bounding box center [355, 82] width 63 height 13
select select "9"
select select "2025"
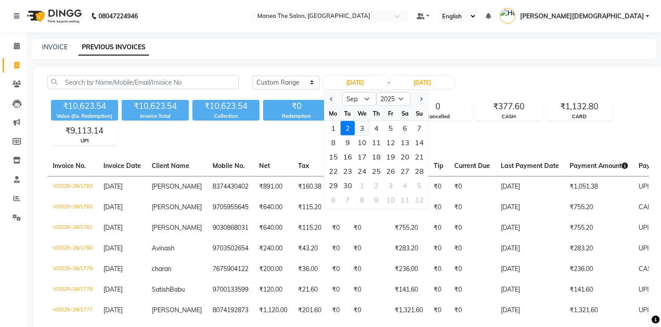
click at [364, 127] on div "3" at bounding box center [362, 128] width 14 height 14
type input "[DATE]"
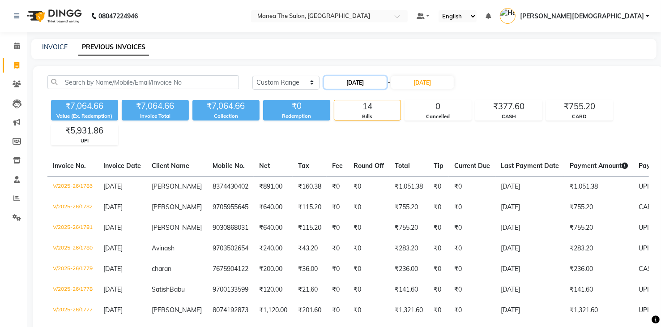
click at [351, 81] on input "[DATE]" at bounding box center [355, 82] width 63 height 13
select select "9"
select select "2025"
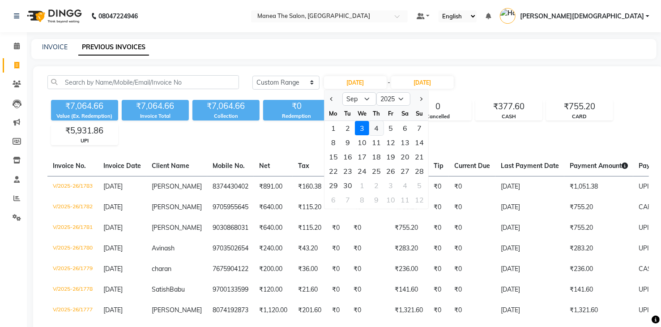
click at [378, 128] on div "4" at bounding box center [376, 128] width 14 height 14
type input "[DATE]"
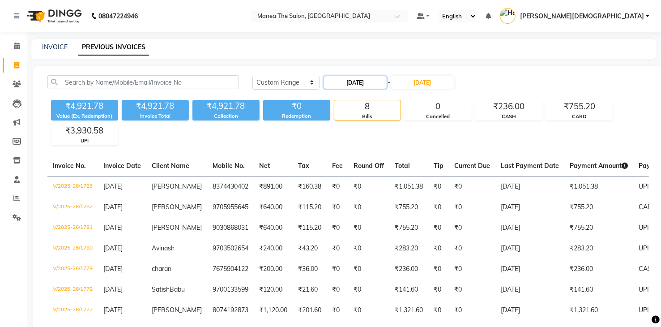
click at [371, 81] on input "[DATE]" at bounding box center [355, 82] width 63 height 13
select select "9"
select select "2025"
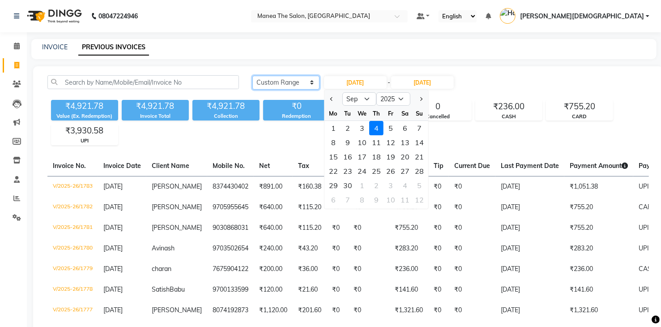
click at [306, 83] on select "[DATE] [DATE] Custom Range" at bounding box center [285, 83] width 67 height 14
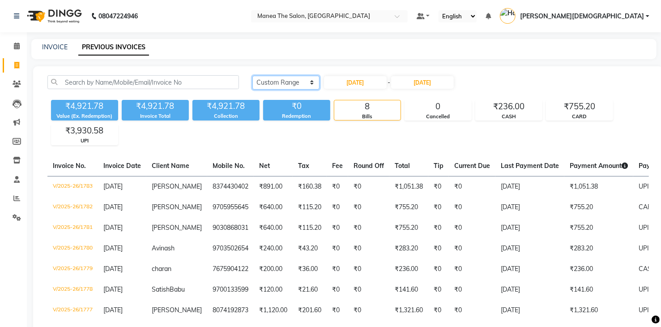
click at [295, 84] on select "[DATE] [DATE] Custom Range" at bounding box center [285, 83] width 67 height 14
click at [252, 76] on select "[DATE] [DATE] Custom Range" at bounding box center [285, 83] width 67 height 14
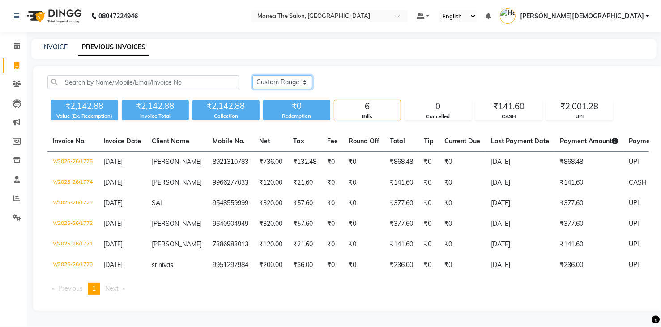
click at [290, 80] on select "[DATE] [DATE] Custom Range" at bounding box center [282, 82] width 60 height 14
click at [252, 75] on select "[DATE] [DATE] Custom Range" at bounding box center [282, 82] width 60 height 14
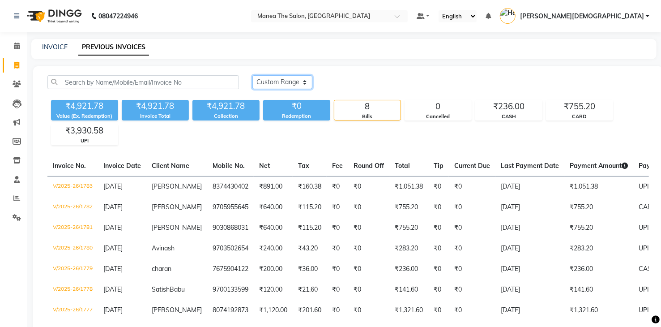
click at [290, 86] on select "[DATE] [DATE] Custom Range" at bounding box center [282, 82] width 60 height 14
click at [252, 75] on select "[DATE] [DATE] Custom Range" at bounding box center [282, 82] width 60 height 14
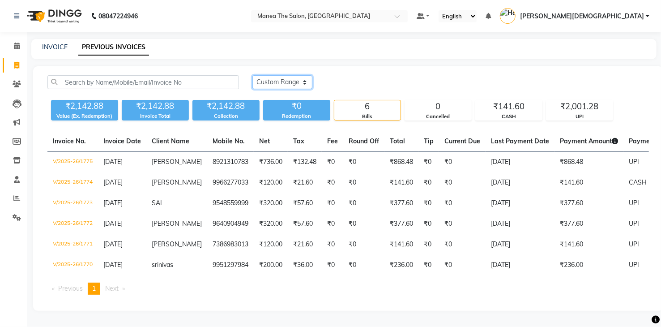
click at [293, 88] on select "[DATE] [DATE] Custom Range" at bounding box center [282, 82] width 60 height 14
select select "range"
click at [252, 75] on select "[DATE] [DATE] Custom Range" at bounding box center [282, 82] width 60 height 14
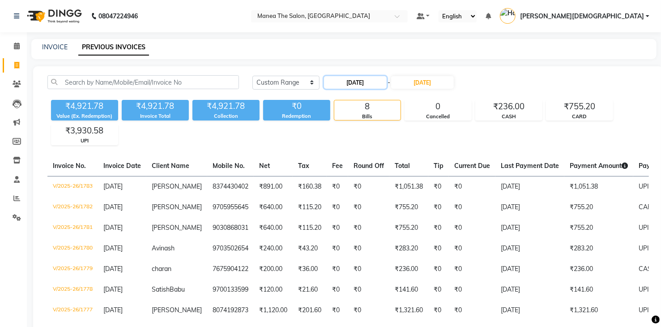
click at [355, 81] on input "[DATE]" at bounding box center [355, 82] width 63 height 13
select select "9"
select select "2025"
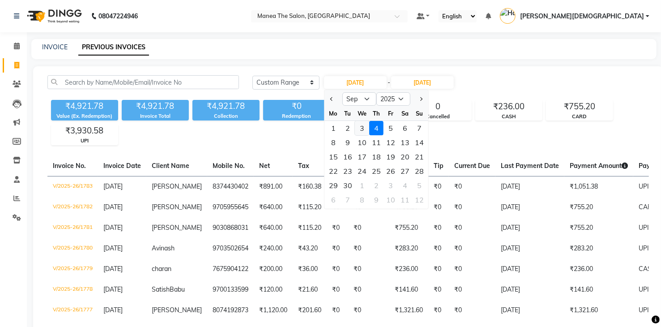
click at [361, 127] on div "3" at bounding box center [362, 128] width 14 height 14
type input "[DATE]"
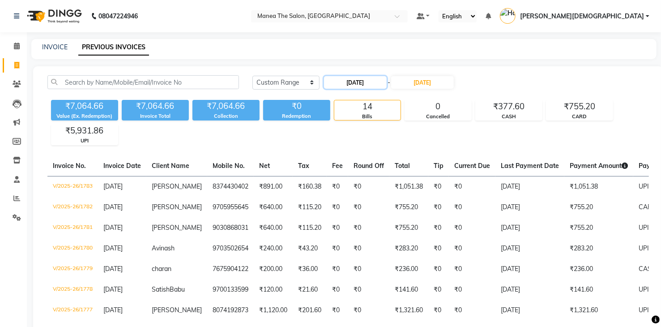
click at [361, 78] on input "[DATE]" at bounding box center [355, 82] width 63 height 13
select select "9"
select select "2025"
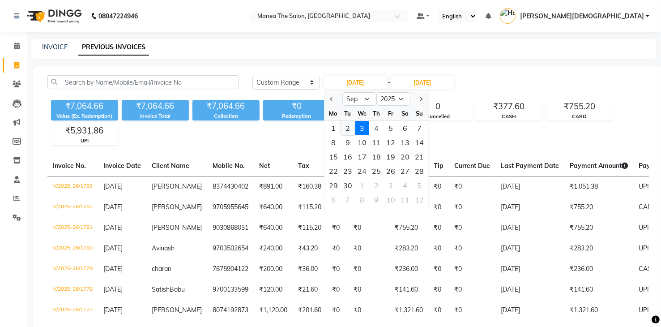
click at [344, 124] on div "2" at bounding box center [347, 128] width 14 height 14
type input "[DATE]"
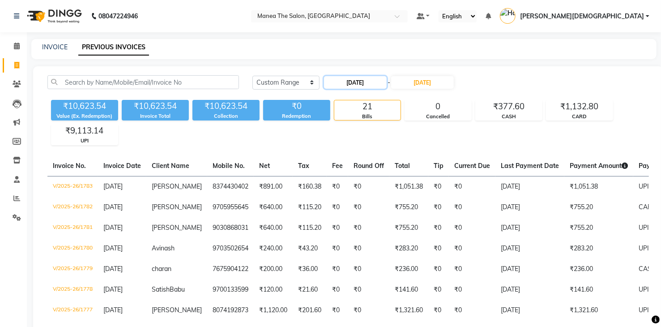
click at [345, 83] on input "[DATE]" at bounding box center [355, 82] width 63 height 13
select select "9"
select select "2025"
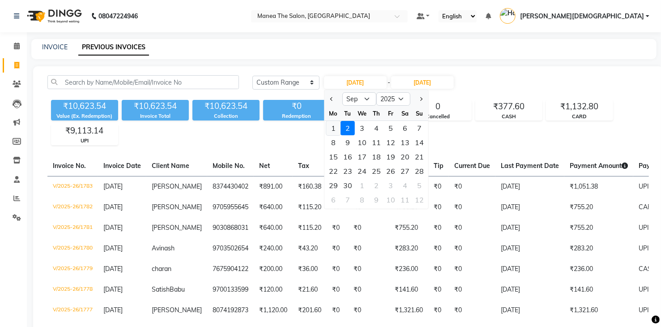
click at [331, 125] on div "1" at bounding box center [333, 128] width 14 height 14
type input "[DATE]"
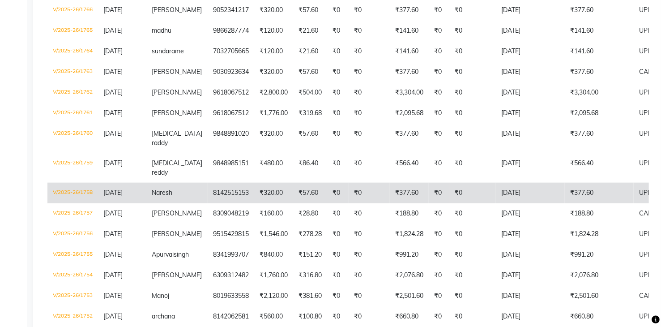
scroll to position [608, 0]
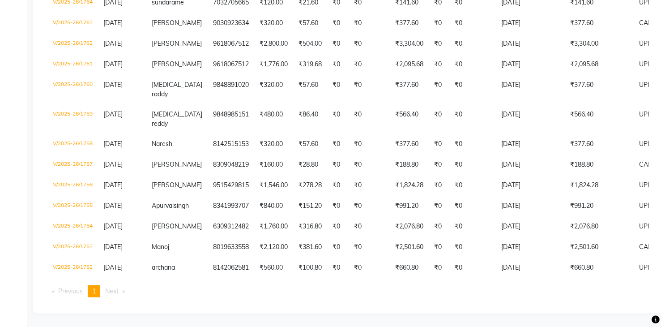
click at [119, 288] on span "Next page" at bounding box center [111, 291] width 13 height 8
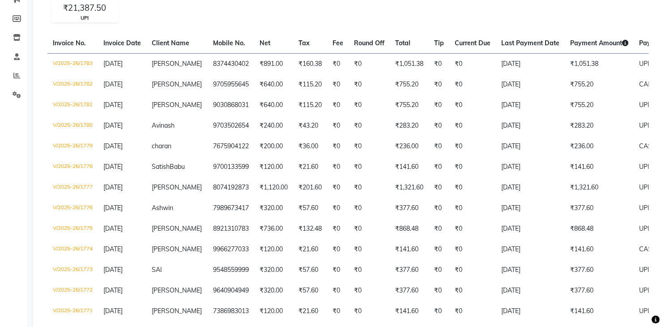
scroll to position [26, 0]
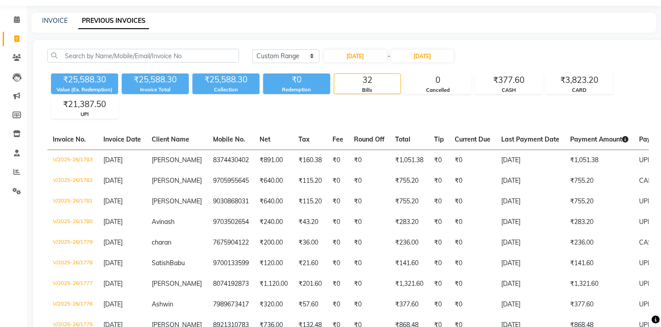
click at [223, 76] on div "₹25,588.30" at bounding box center [225, 79] width 67 height 13
click at [248, 81] on div "₹25,588.30" at bounding box center [225, 79] width 67 height 13
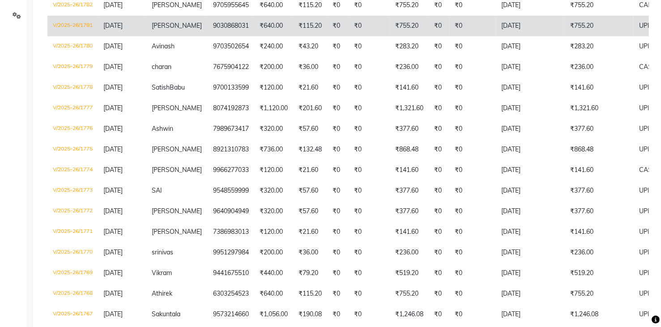
scroll to position [0, 0]
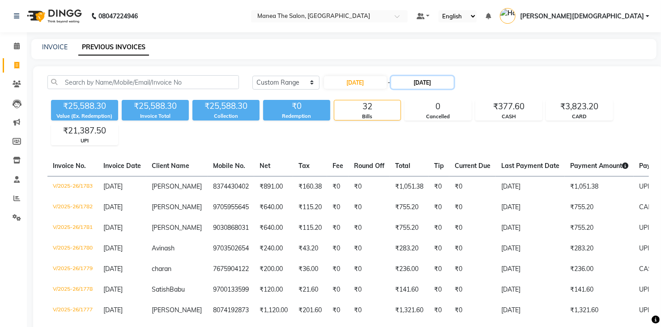
click at [422, 83] on input "[DATE]" at bounding box center [422, 82] width 63 height 13
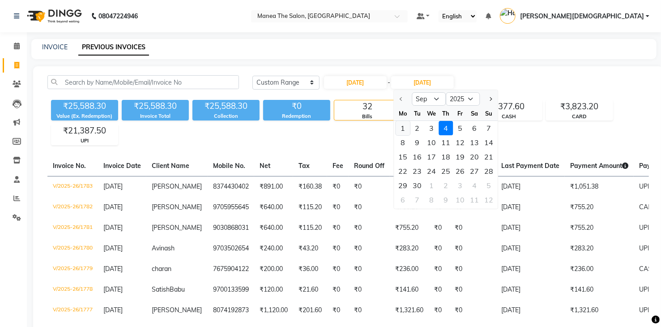
click at [403, 127] on div "1" at bounding box center [402, 128] width 14 height 14
type input "[DATE]"
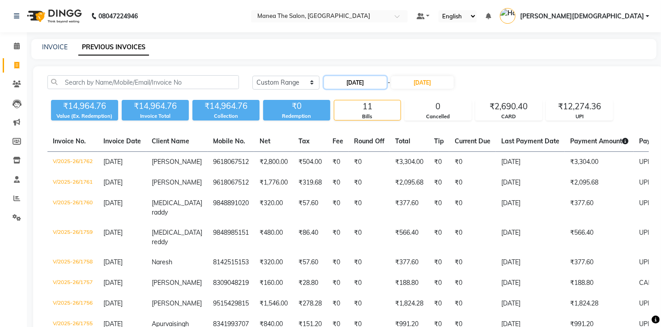
click at [350, 81] on input "[DATE]" at bounding box center [355, 82] width 63 height 13
select select "9"
select select "2025"
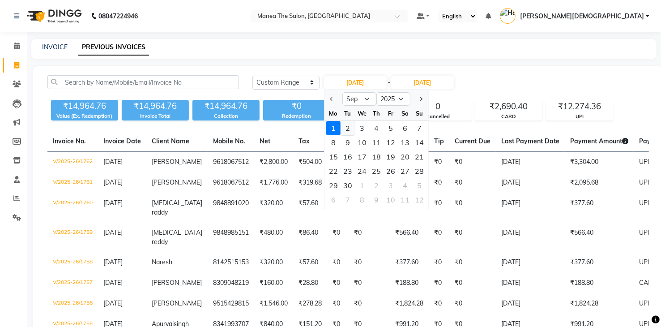
click at [346, 128] on div "2" at bounding box center [347, 128] width 14 height 14
type input "[DATE]"
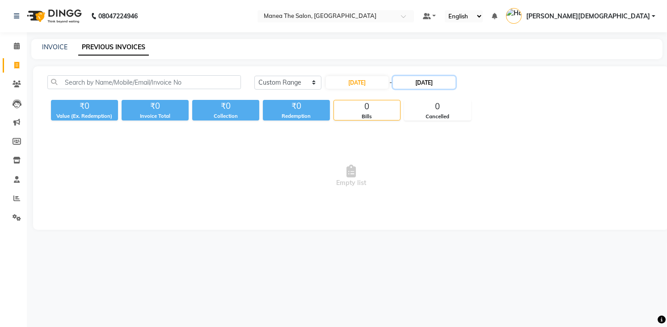
click at [424, 81] on input "[DATE]" at bounding box center [424, 82] width 63 height 13
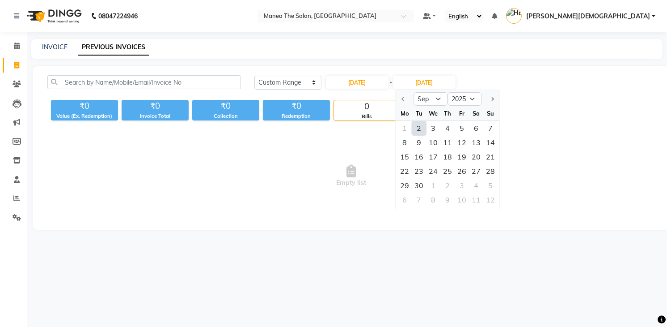
click at [419, 128] on div "2" at bounding box center [419, 128] width 14 height 14
type input "[DATE]"
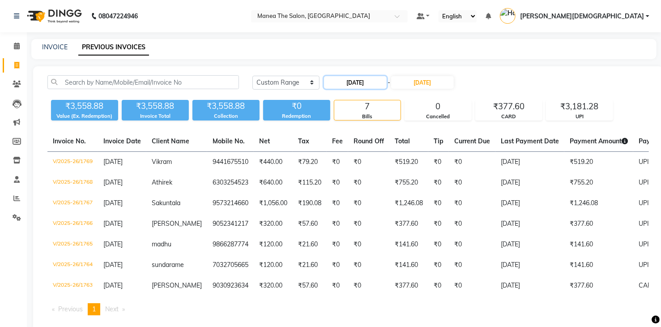
click at [364, 81] on input "[DATE]" at bounding box center [355, 82] width 63 height 13
select select "9"
select select "2025"
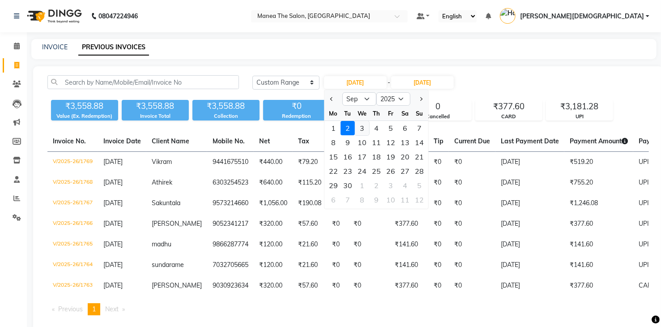
click at [364, 127] on div "3" at bounding box center [362, 128] width 14 height 14
type input "[DATE]"
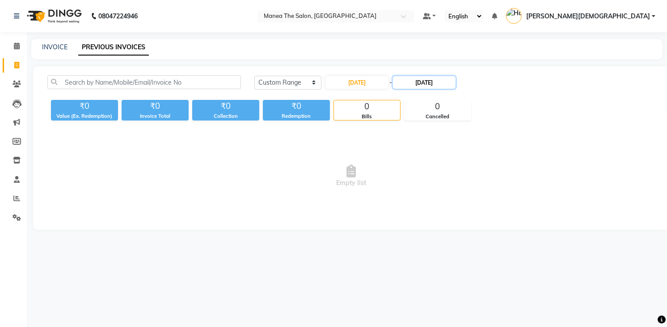
click at [424, 83] on input "[DATE]" at bounding box center [424, 82] width 63 height 13
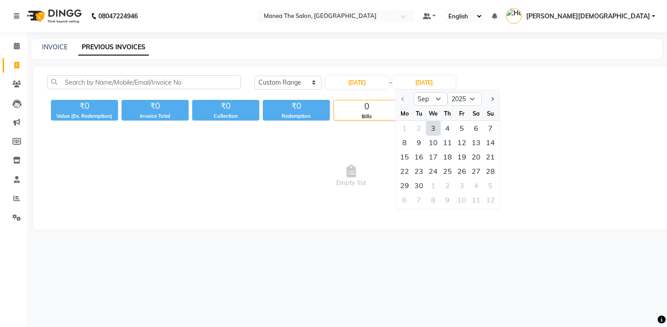
click at [432, 130] on div "3" at bounding box center [433, 128] width 14 height 14
type input "[DATE]"
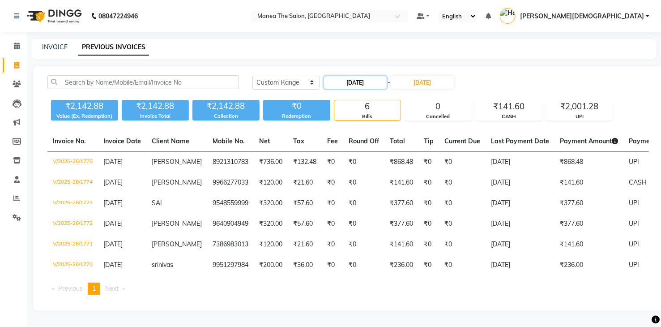
click at [369, 79] on input "[DATE]" at bounding box center [355, 82] width 63 height 13
select select "9"
select select "2025"
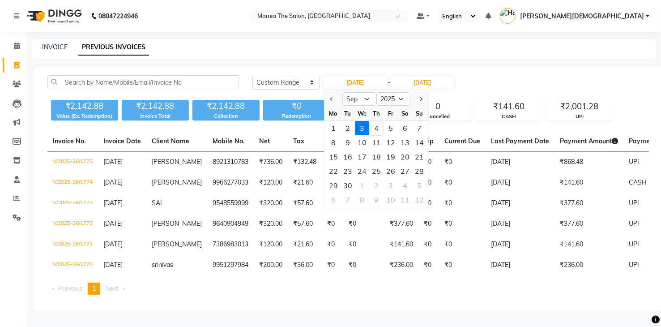
click at [376, 124] on div "4" at bounding box center [376, 128] width 14 height 14
type input "[DATE]"
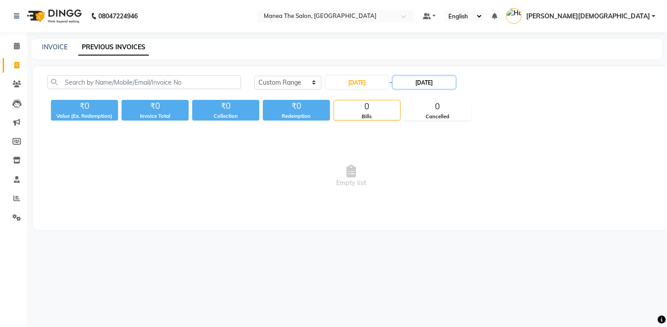
click at [422, 84] on input "[DATE]" at bounding box center [424, 82] width 63 height 13
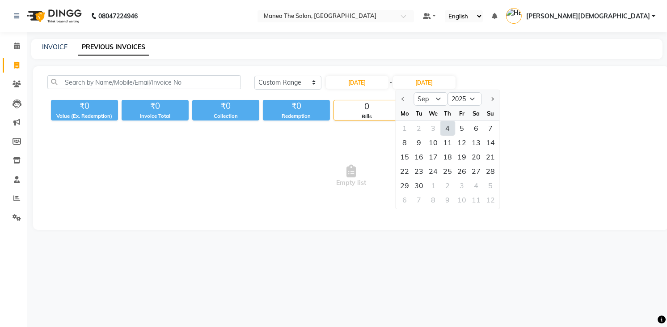
click at [445, 127] on div "4" at bounding box center [448, 128] width 14 height 14
type input "[DATE]"
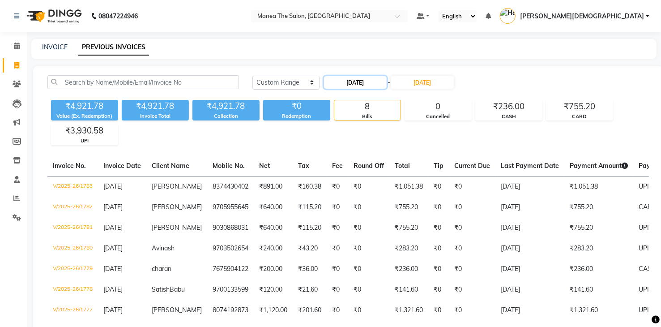
click at [354, 82] on input "[DATE]" at bounding box center [355, 82] width 63 height 13
select select "9"
select select "2025"
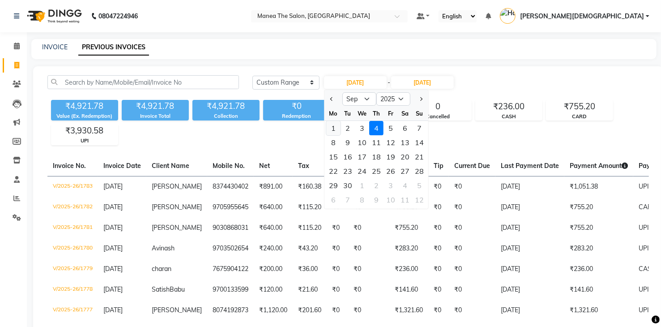
click at [335, 127] on div "1" at bounding box center [333, 128] width 14 height 14
type input "[DATE]"
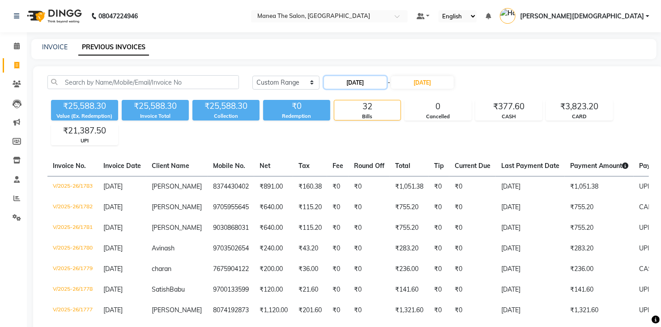
click at [359, 84] on input "[DATE]" at bounding box center [355, 82] width 63 height 13
select select "9"
select select "2025"
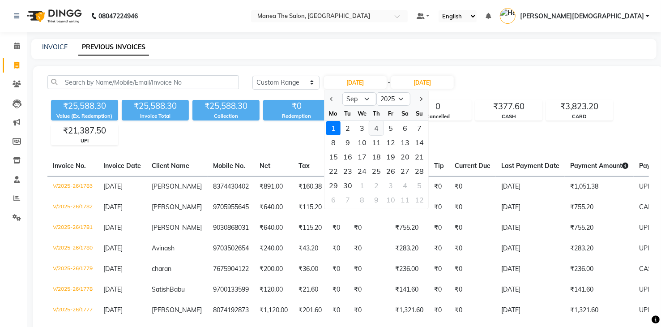
click at [382, 129] on div "4" at bounding box center [376, 128] width 14 height 14
type input "[DATE]"
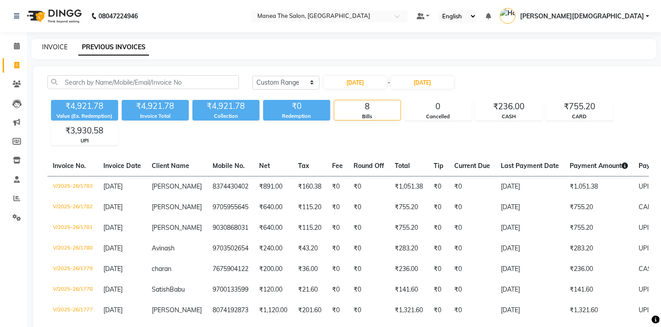
click at [51, 47] on link "INVOICE" at bounding box center [54, 47] width 25 height 8
select select "service"
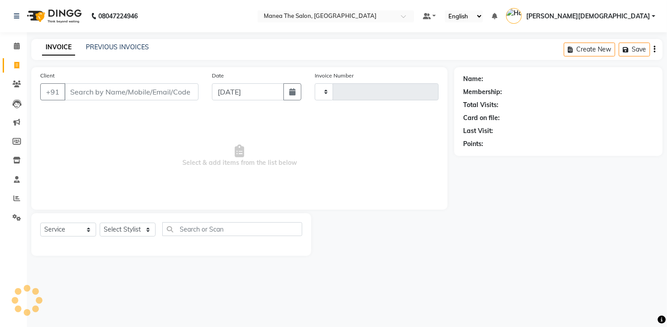
type input "1784"
select select "5481"
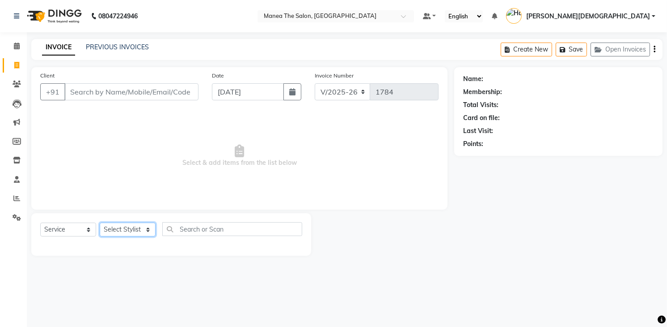
click at [119, 233] on select "Select Stylist [PERSON_NAME] Renuka [PERSON_NAME] [PERSON_NAME] [PERSON_NAME]" at bounding box center [128, 229] width 56 height 14
select select "86556"
click at [100, 222] on select "Select Stylist [PERSON_NAME] Renuka [PERSON_NAME] [PERSON_NAME] [PERSON_NAME]" at bounding box center [128, 229] width 56 height 14
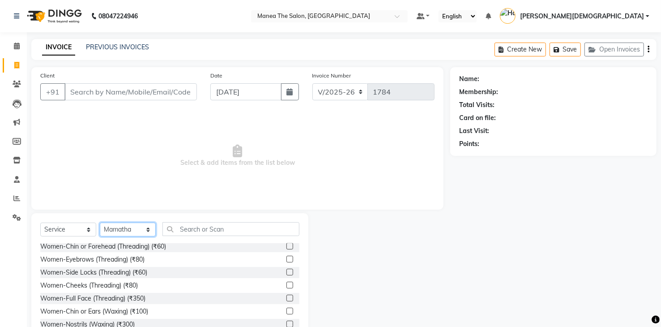
scroll to position [1252, 0]
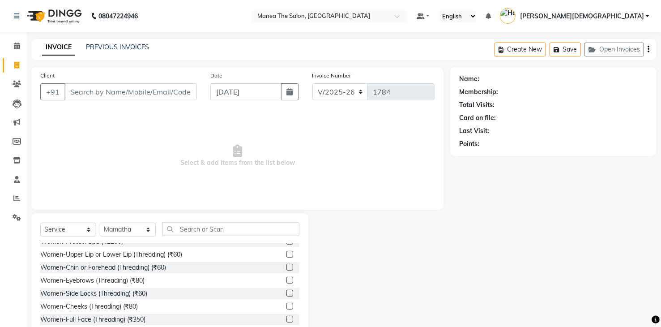
click at [101, 279] on div "Women-Eyebrows (Threading) (₹80)" at bounding box center [92, 280] width 104 height 9
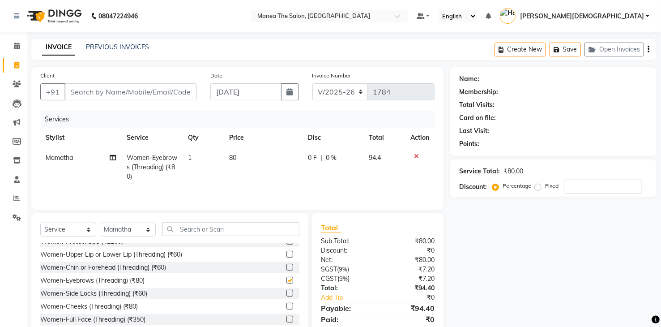
checkbox input "false"
click at [235, 155] on span "80" at bounding box center [232, 157] width 7 height 8
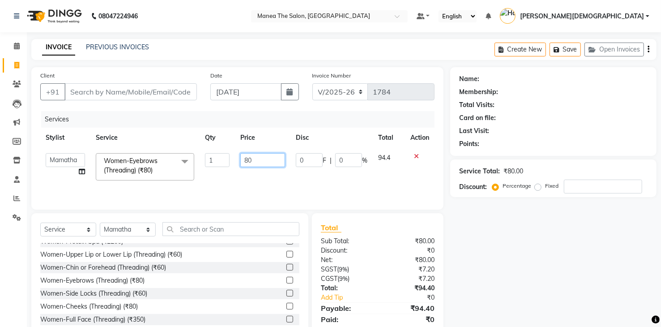
click at [251, 158] on input "80" at bounding box center [262, 160] width 45 height 14
type input "8"
type input "60"
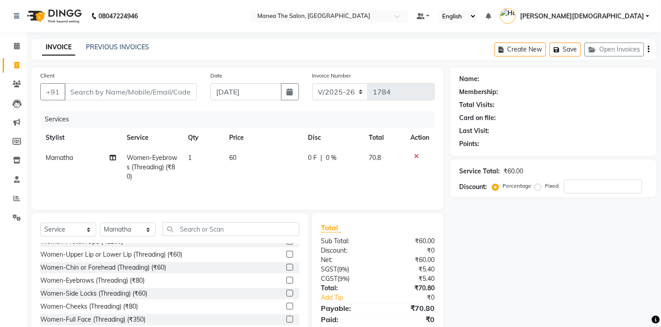
click at [235, 176] on td "60" at bounding box center [263, 167] width 79 height 39
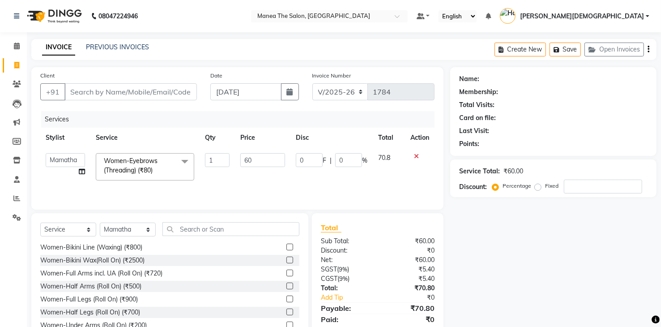
scroll to position [1566, 0]
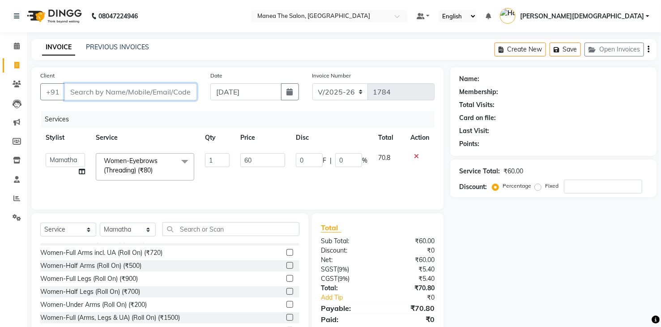
click at [128, 90] on input "Client" at bounding box center [130, 91] width 132 height 17
click at [128, 91] on input "Client" at bounding box center [130, 91] width 132 height 17
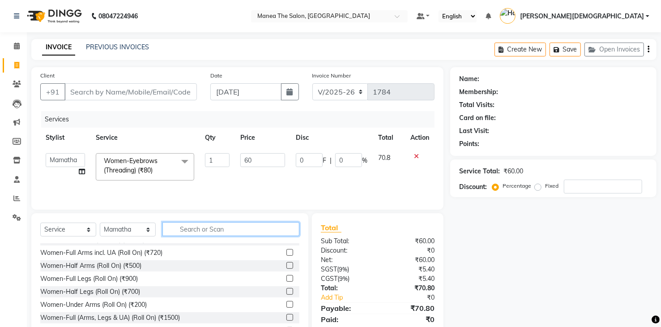
click at [191, 229] on input "text" at bounding box center [230, 229] width 137 height 14
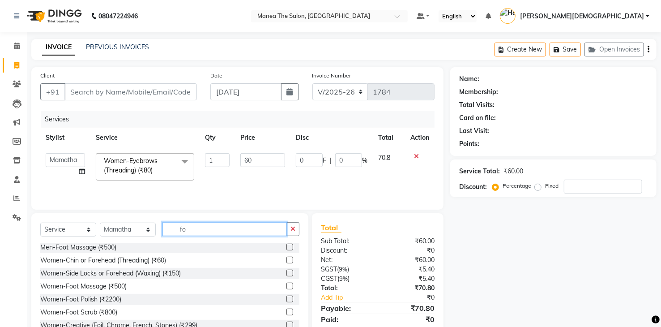
scroll to position [1, 0]
type input "fo"
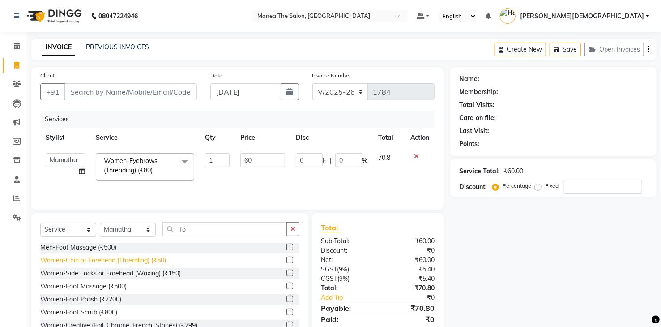
click at [126, 258] on div "Women-Chin or Forehead (Threading) (₹60)" at bounding box center [103, 259] width 126 height 9
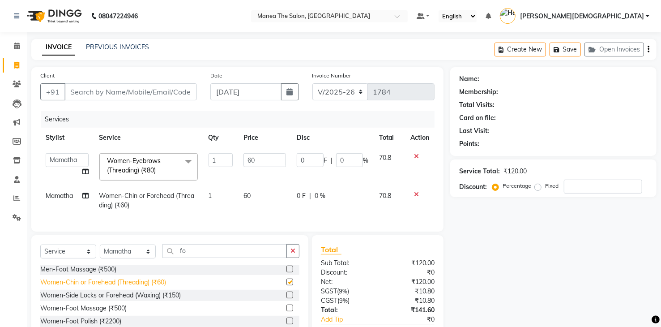
checkbox input "false"
click at [593, 186] on input "number" at bounding box center [603, 186] width 78 height 14
type input "1"
type input "0.6"
type input "1"
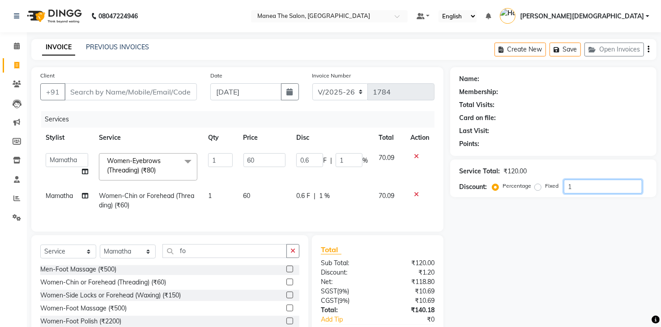
type input "15"
type input "9"
type input "15"
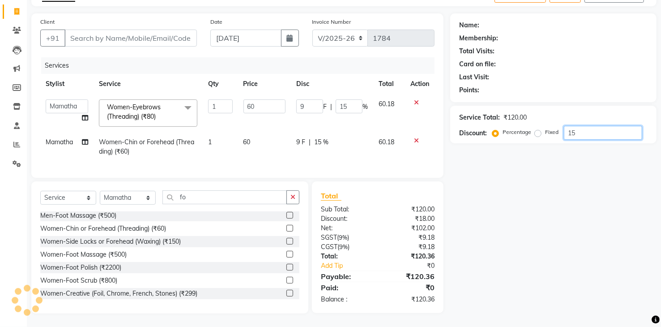
scroll to position [60, 0]
click at [581, 126] on input "15" at bounding box center [603, 133] width 78 height 14
type input "1"
type input "0.6"
type input "1"
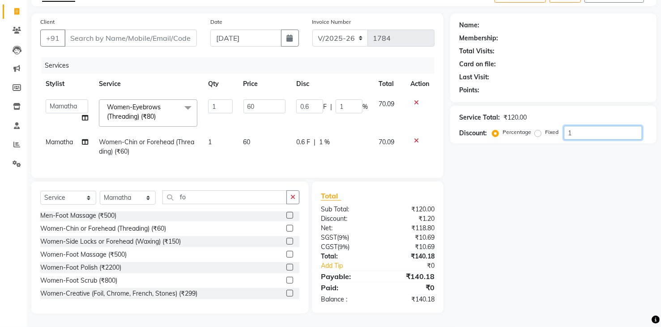
type input "0"
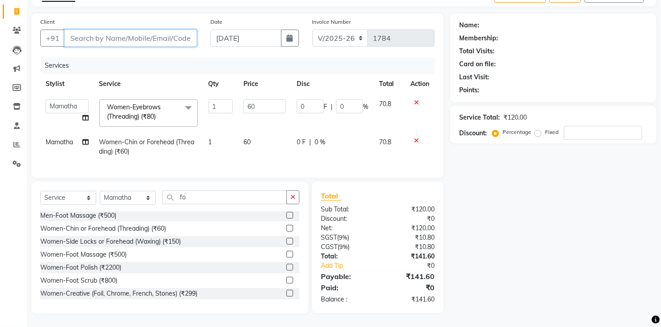
click at [127, 32] on input "Client" at bounding box center [130, 38] width 132 height 17
click at [151, 110] on span "Women-Eyebrows (Threading) (₹80)" at bounding box center [134, 111] width 54 height 17
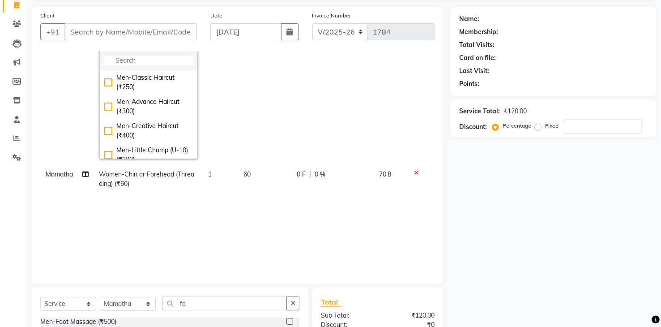
scroll to position [0, 0]
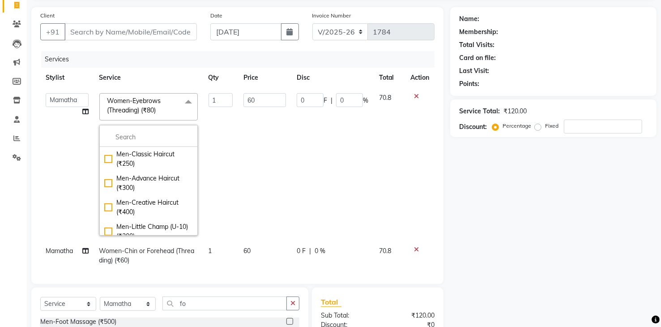
click at [183, 102] on span at bounding box center [188, 101] width 18 height 17
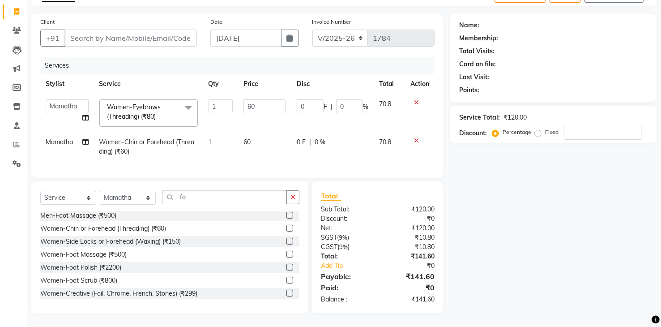
click at [184, 102] on span at bounding box center [188, 107] width 18 height 17
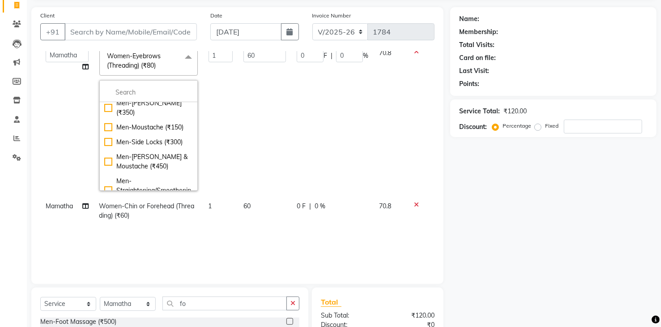
scroll to position [224, 0]
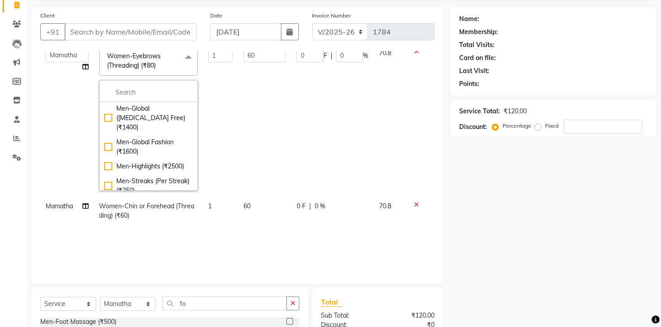
click at [188, 56] on span at bounding box center [188, 56] width 18 height 17
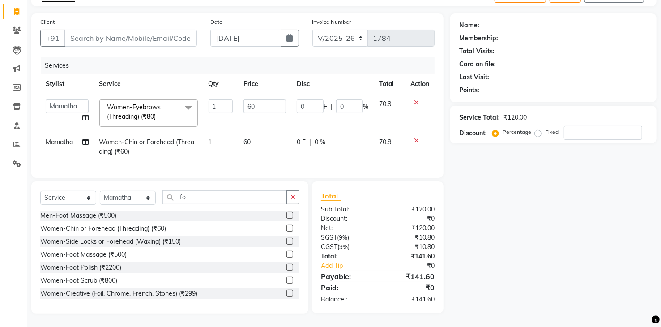
scroll to position [0, 0]
click at [98, 34] on input "Client" at bounding box center [130, 38] width 132 height 17
type input "7"
type input "0"
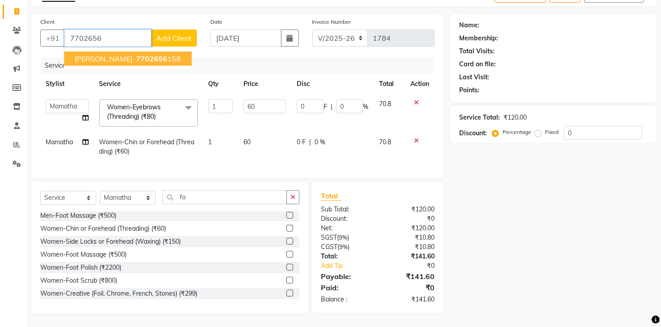
click at [137, 54] on ngb-highlight "7702656 158" at bounding box center [157, 58] width 47 height 9
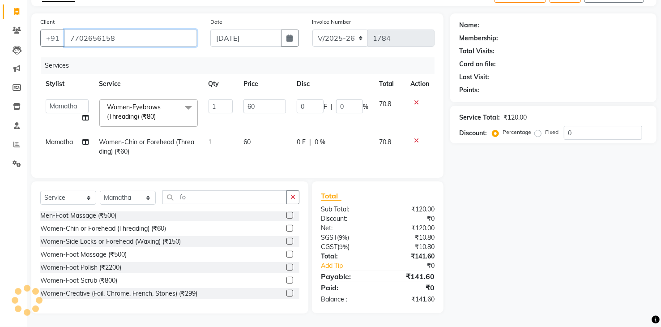
type input "7702656158"
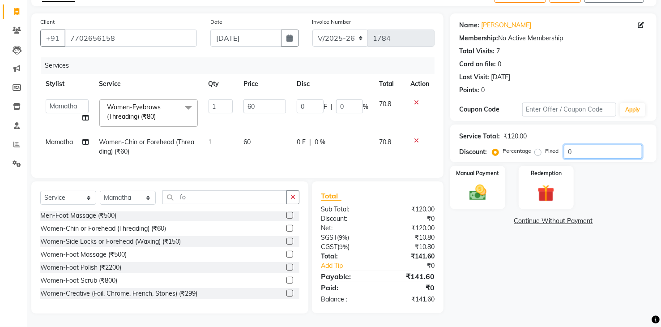
click at [594, 144] on input "0" at bounding box center [603, 151] width 78 height 14
type input "1"
type input "0.6"
type input "1"
type input "15"
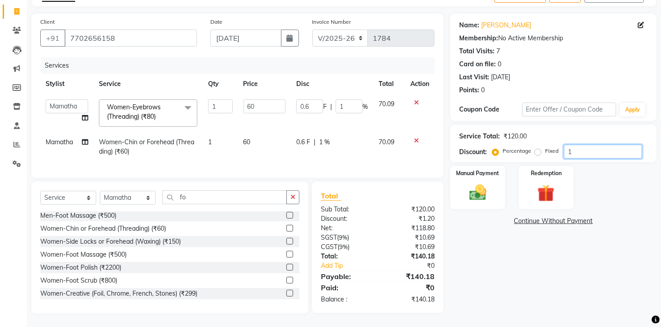
type input "9"
type input "15"
click at [506, 261] on div "Name: Deeksha Membership: No Active Membership Total Visits: 7 Card on file: 0 …" at bounding box center [556, 163] width 213 height 300
click at [474, 182] on img at bounding box center [477, 192] width 29 height 21
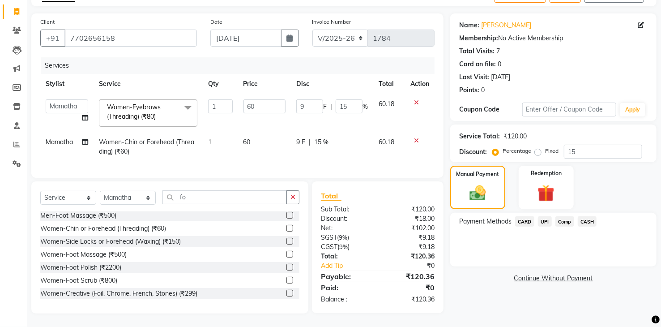
click at [541, 216] on span "UPI" at bounding box center [545, 221] width 14 height 10
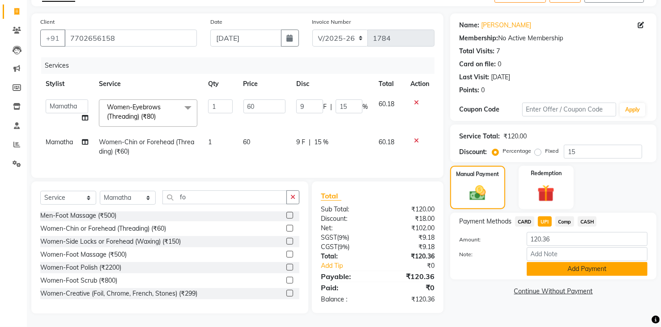
click at [561, 262] on button "Add Payment" at bounding box center [586, 269] width 121 height 14
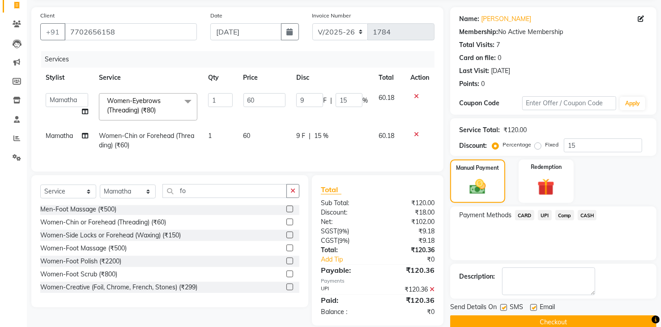
scroll to position [78, 0]
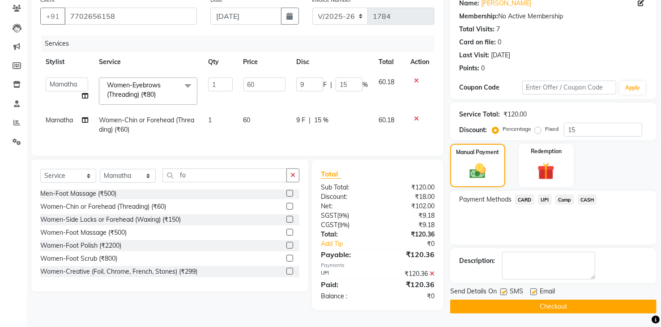
click at [543, 302] on button "Checkout" at bounding box center [553, 306] width 206 height 14
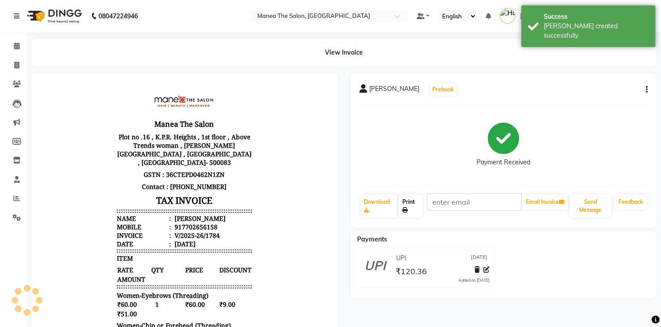
click at [410, 203] on link "Print" at bounding box center [411, 205] width 24 height 23
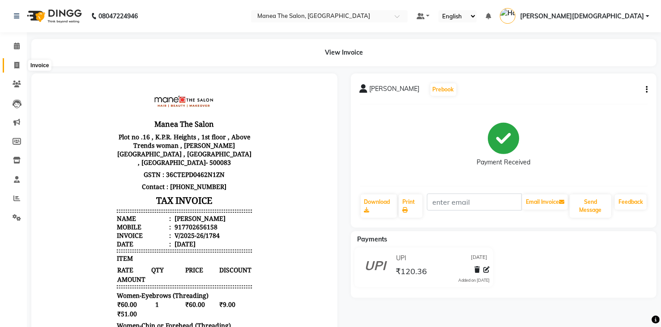
click at [11, 66] on span at bounding box center [17, 65] width 16 height 10
select select "service"
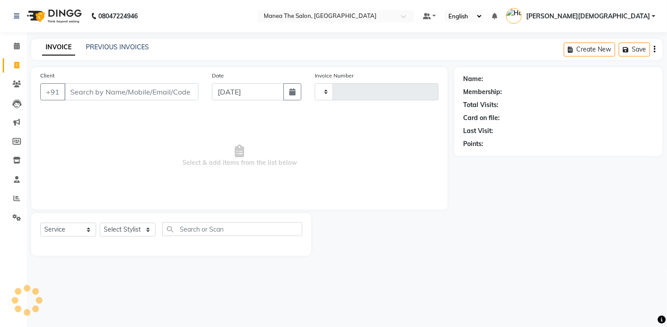
type input "1785"
select select "5481"
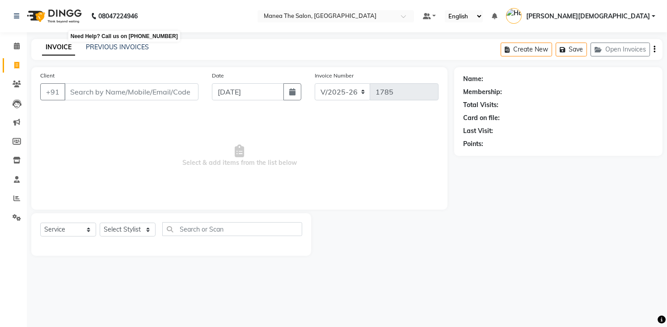
click at [107, 6] on b "08047224946" at bounding box center [117, 16] width 39 height 25
click at [489, 278] on div "08047224946 Select Location × Manea The Salon, Dammaiguda Default Panel My Pane…" at bounding box center [333, 163] width 667 height 327
